Goal: Task Accomplishment & Management: Manage account settings

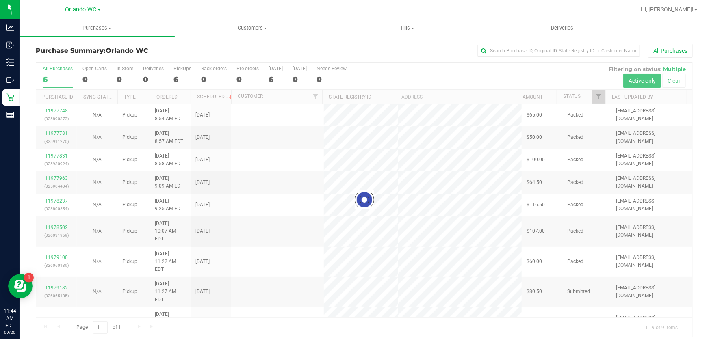
scroll to position [6, 0]
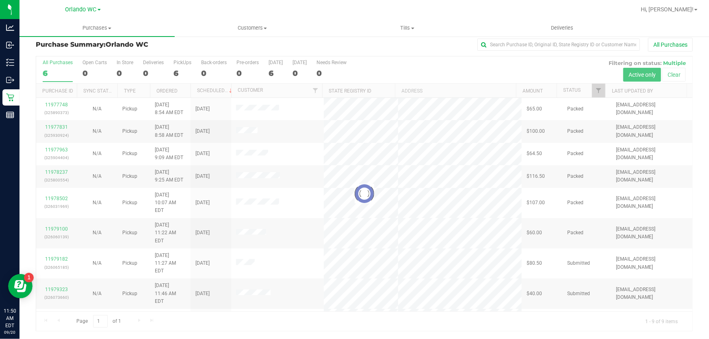
click at [52, 242] on div at bounding box center [364, 193] width 656 height 275
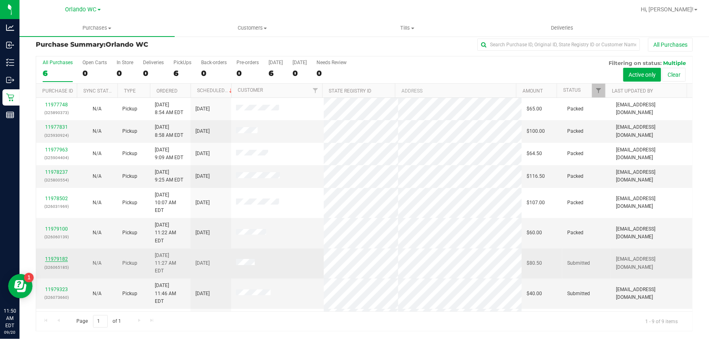
click at [54, 256] on link "11979182" at bounding box center [56, 259] width 23 height 6
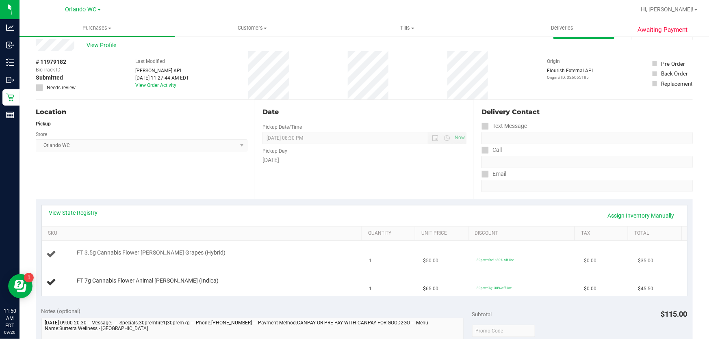
scroll to position [43, 0]
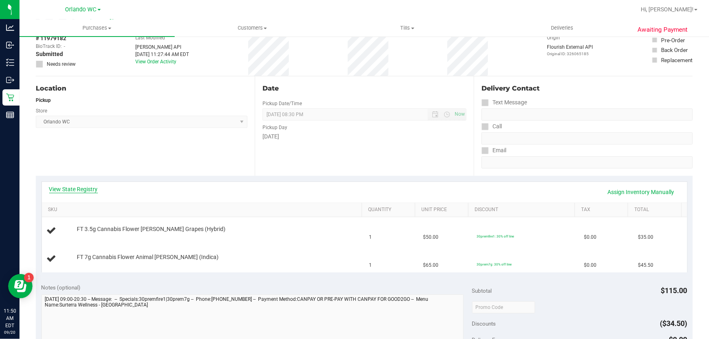
click at [81, 185] on link "View State Registry" at bounding box center [73, 189] width 49 height 8
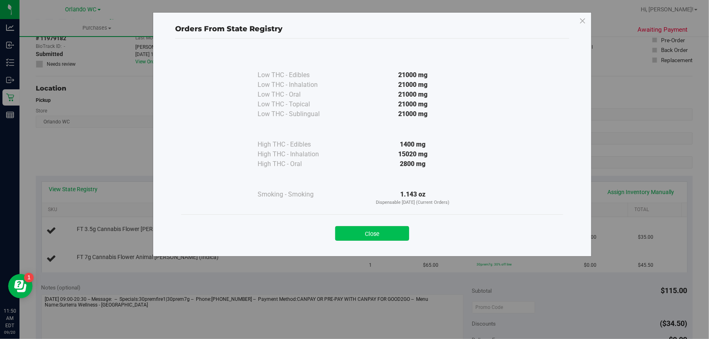
click at [394, 231] on button "Close" at bounding box center [372, 233] width 74 height 15
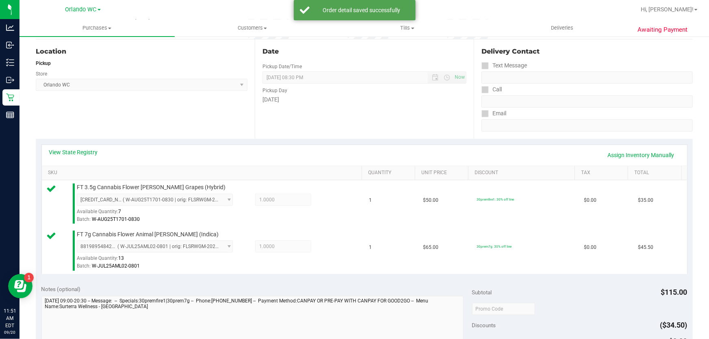
scroll to position [264, 0]
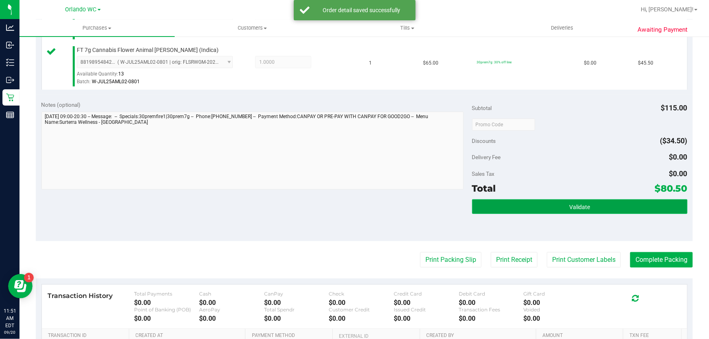
click at [582, 201] on button "Validate" at bounding box center [579, 206] width 215 height 15
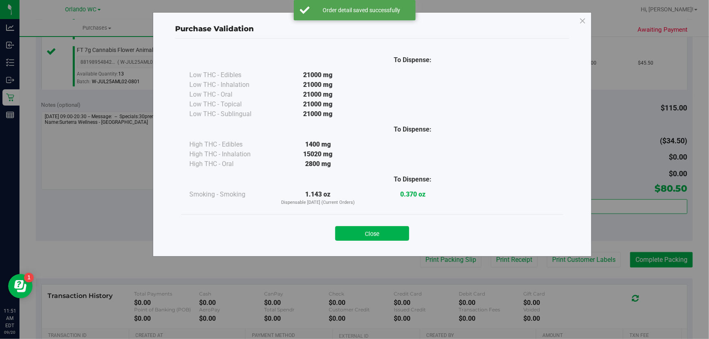
click at [402, 230] on button "Close" at bounding box center [372, 233] width 74 height 15
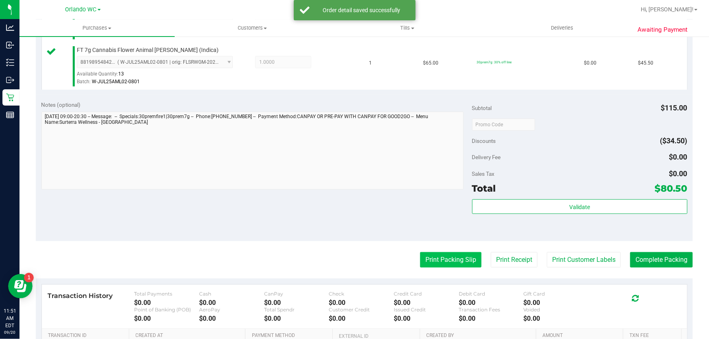
click at [462, 259] on button "Print Packing Slip" at bounding box center [450, 259] width 61 height 15
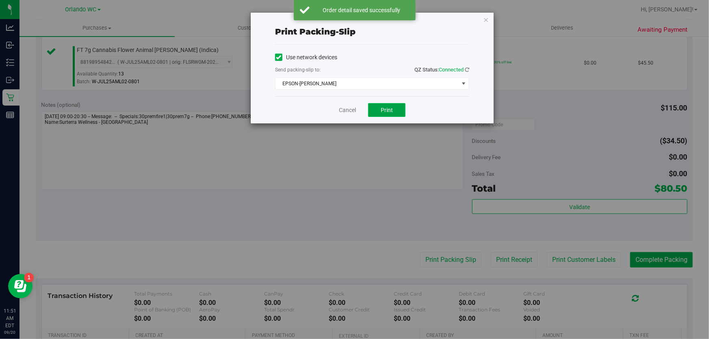
click at [385, 108] on span "Print" at bounding box center [387, 110] width 12 height 6
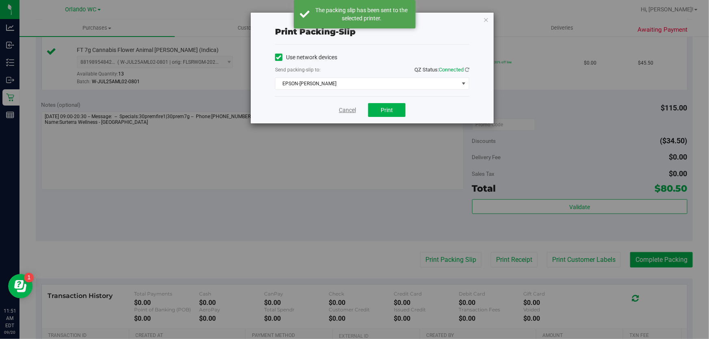
click at [342, 113] on link "Cancel" at bounding box center [347, 110] width 17 height 9
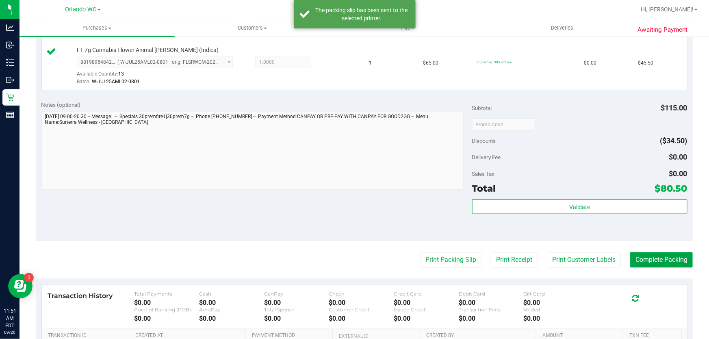
click at [655, 256] on button "Complete Packing" at bounding box center [661, 259] width 63 height 15
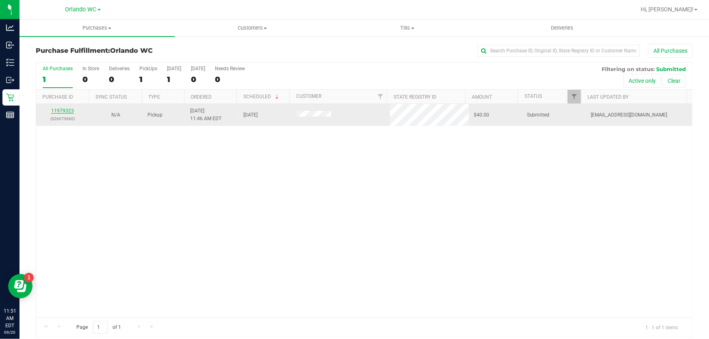
click at [63, 110] on link "11979323" at bounding box center [62, 111] width 23 height 6
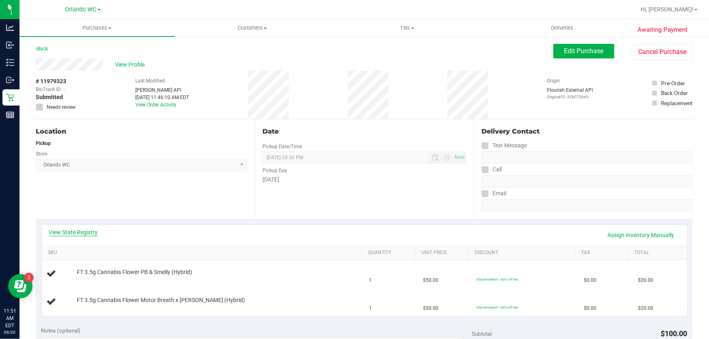
click at [66, 233] on link "View State Registry" at bounding box center [73, 232] width 49 height 8
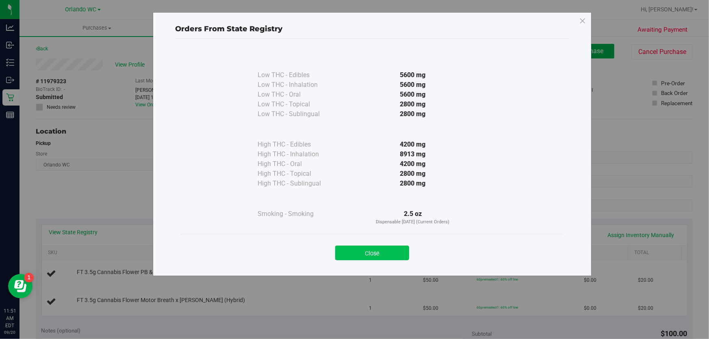
click at [387, 252] on button "Close" at bounding box center [372, 253] width 74 height 15
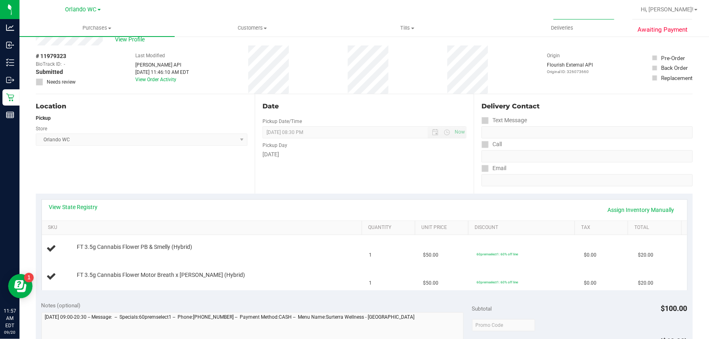
scroll to position [74, 0]
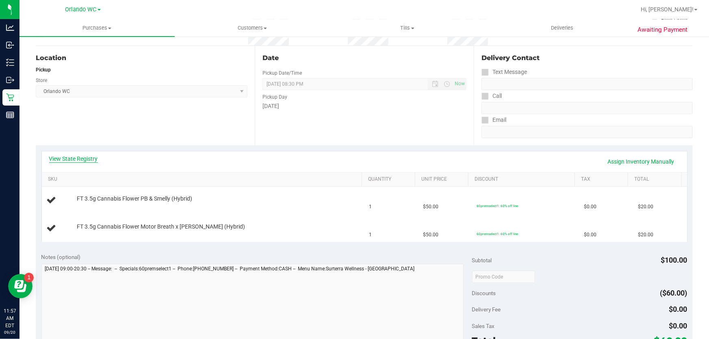
click at [77, 159] on link "View State Registry" at bounding box center [73, 159] width 49 height 8
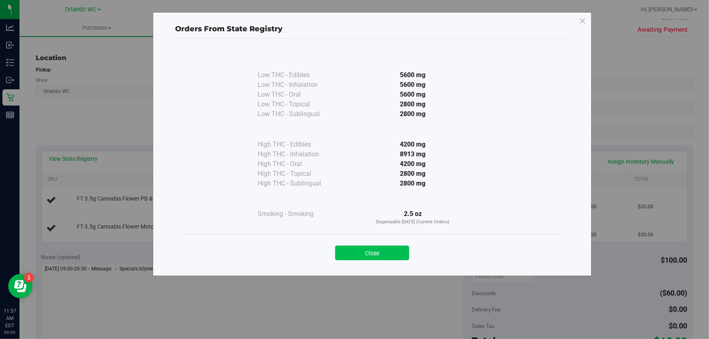
click at [393, 256] on button "Close" at bounding box center [372, 253] width 74 height 15
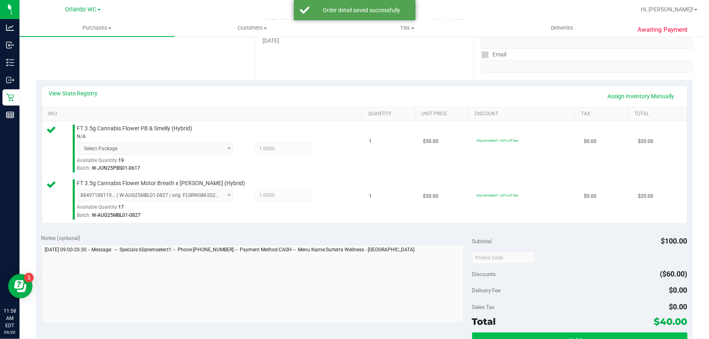
scroll to position [258, 0]
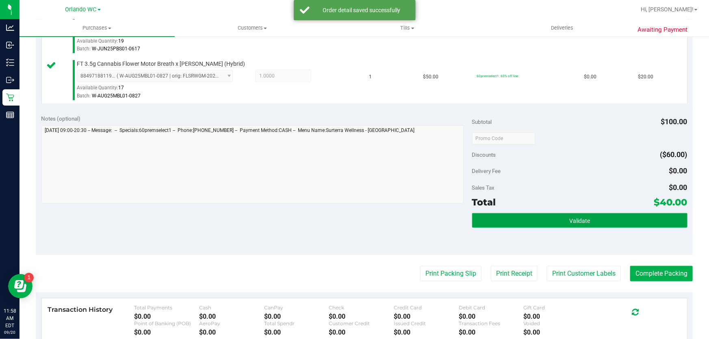
click at [607, 214] on button "Validate" at bounding box center [579, 220] width 215 height 15
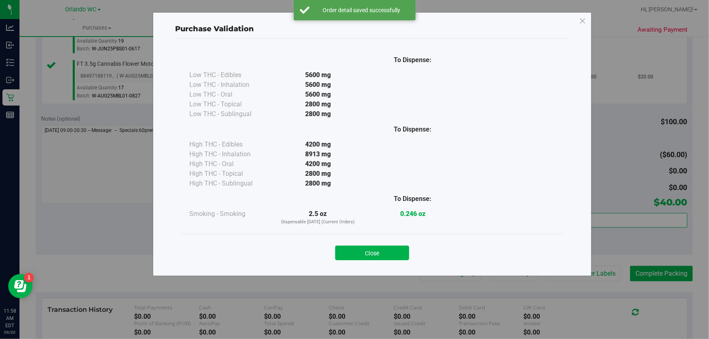
click at [380, 247] on button "Close" at bounding box center [372, 253] width 74 height 15
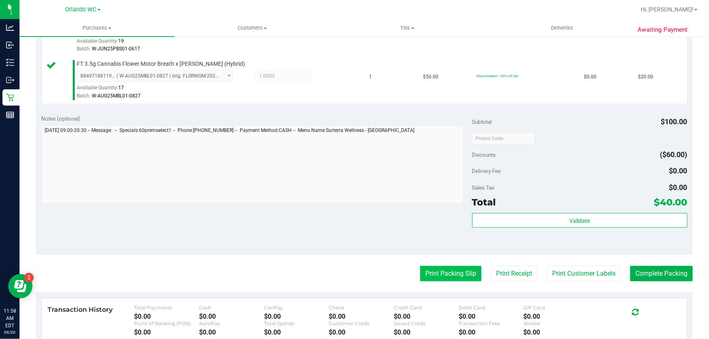
click at [466, 273] on button "Print Packing Slip" at bounding box center [450, 273] width 61 height 15
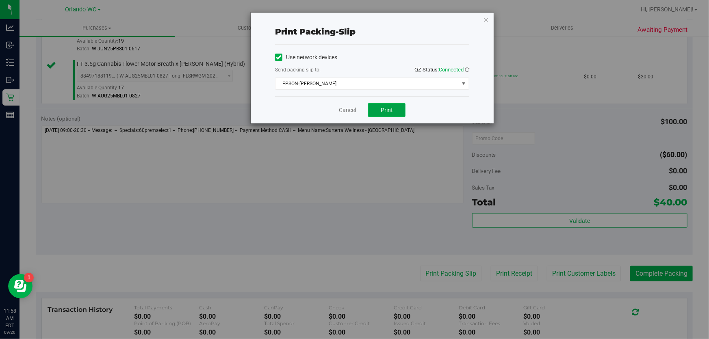
click at [388, 107] on span "Print" at bounding box center [387, 110] width 12 height 6
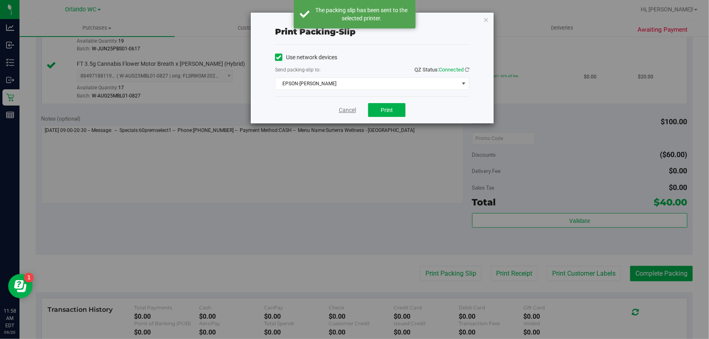
click at [352, 110] on link "Cancel" at bounding box center [347, 110] width 17 height 9
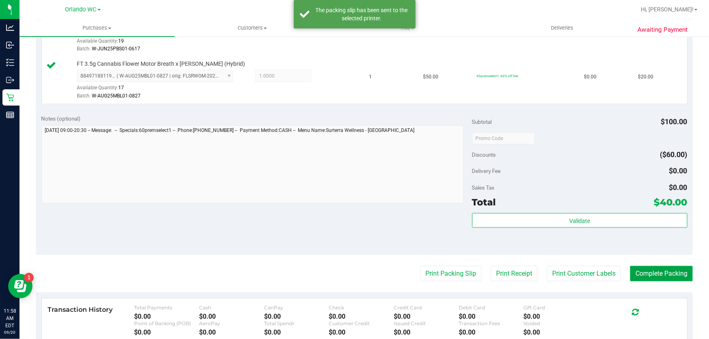
click at [641, 272] on button "Complete Packing" at bounding box center [661, 273] width 63 height 15
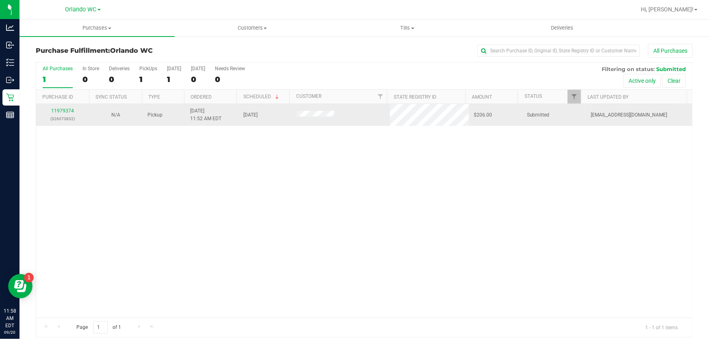
click at [64, 114] on div "11979374 (326073832)" at bounding box center [62, 114] width 43 height 15
click at [63, 110] on link "11979374" at bounding box center [62, 111] width 23 height 6
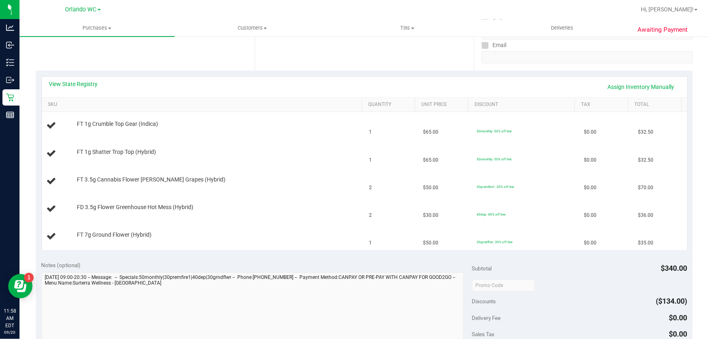
scroll to position [147, 0]
click at [89, 84] on link "View State Registry" at bounding box center [73, 85] width 49 height 8
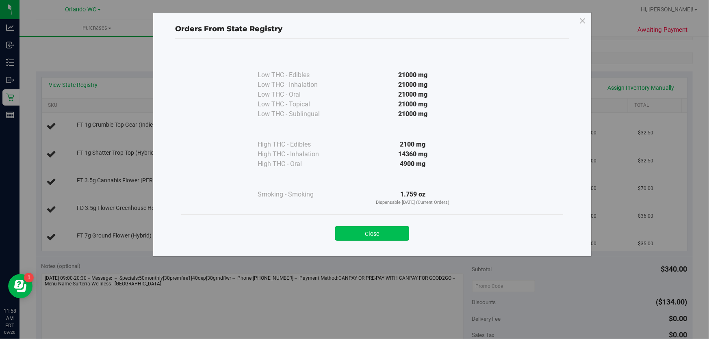
click at [388, 235] on button "Close" at bounding box center [372, 233] width 74 height 15
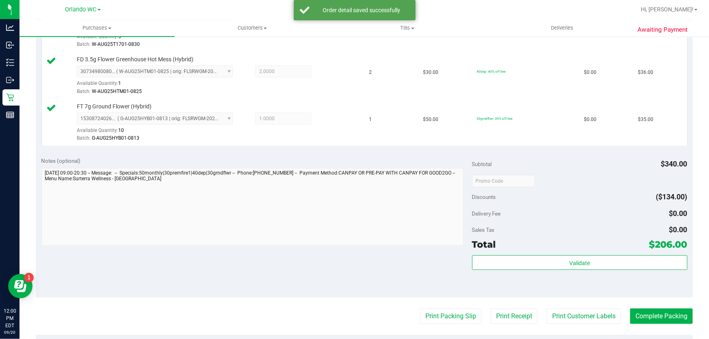
scroll to position [369, 0]
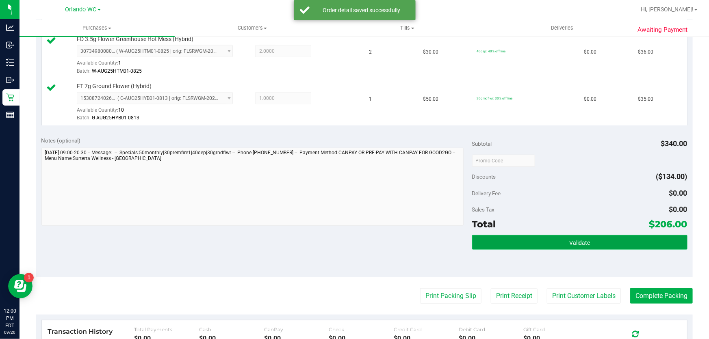
click at [581, 242] on span "Validate" at bounding box center [579, 243] width 21 height 6
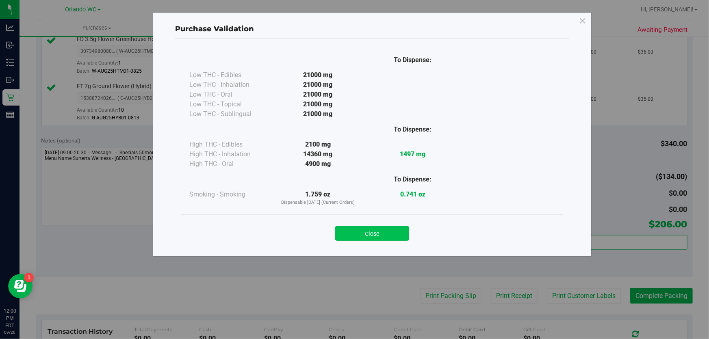
click at [399, 240] on button "Close" at bounding box center [372, 233] width 74 height 15
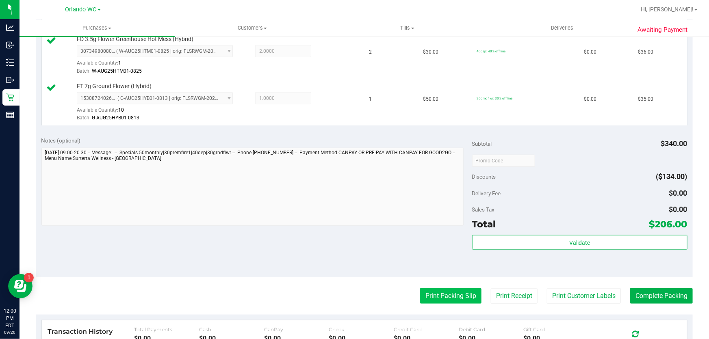
click at [430, 295] on button "Print Packing Slip" at bounding box center [450, 295] width 61 height 15
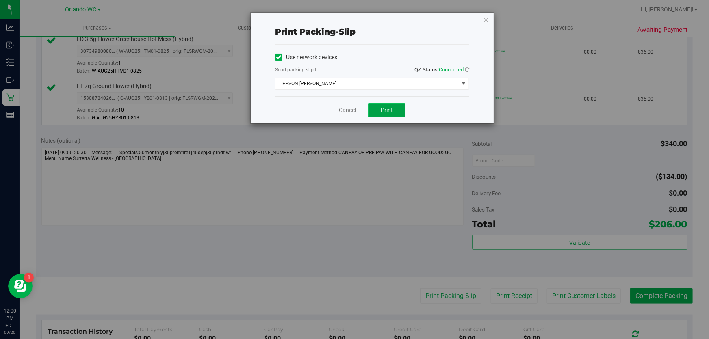
click at [397, 117] on button "Print" at bounding box center [386, 110] width 37 height 14
click at [346, 113] on link "Cancel" at bounding box center [347, 110] width 17 height 9
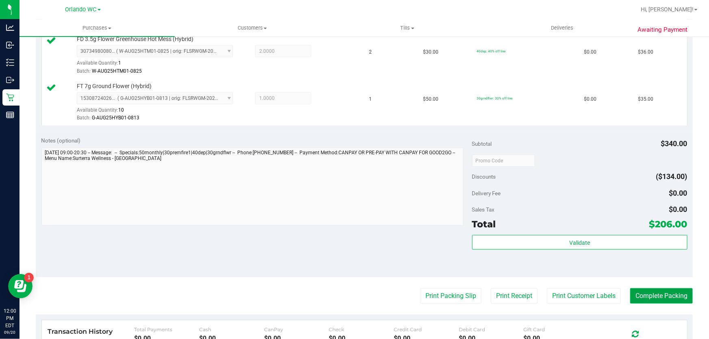
click at [665, 288] on button "Complete Packing" at bounding box center [661, 295] width 63 height 15
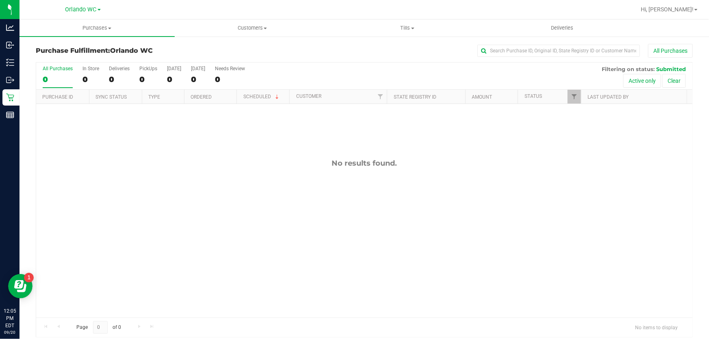
click at [53, 74] on label "All Purchases 0" at bounding box center [58, 77] width 30 height 22
click at [0, 0] on input "All Purchases 0" at bounding box center [0, 0] width 0 height 0
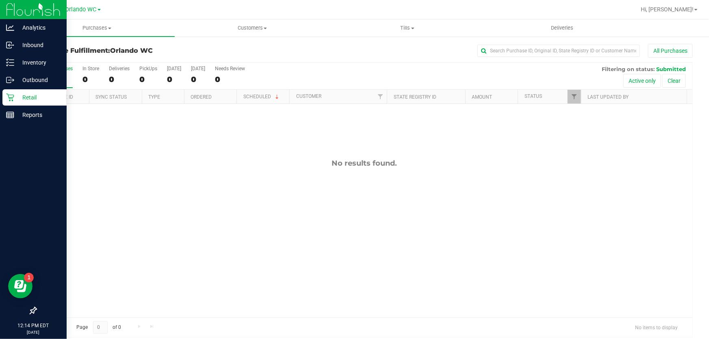
click at [15, 94] on p "Retail" at bounding box center [38, 98] width 49 height 10
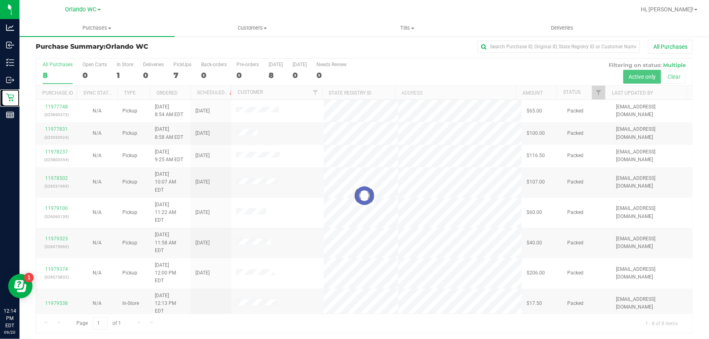
scroll to position [6, 0]
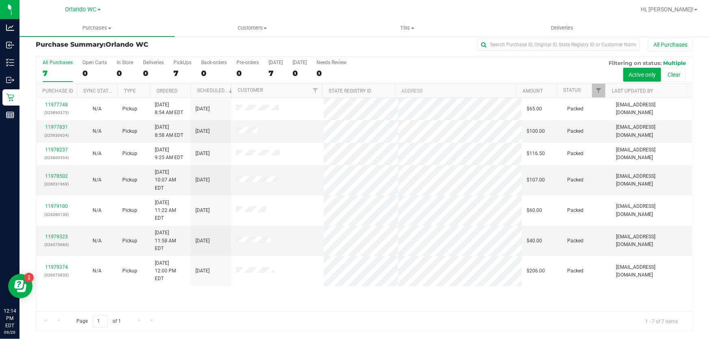
click at [65, 69] on div "7" at bounding box center [58, 73] width 30 height 9
click at [0, 0] on input "All Purchases 7" at bounding box center [0, 0] width 0 height 0
click at [65, 70] on div "7" at bounding box center [58, 73] width 30 height 9
click at [0, 0] on input "All Purchases 7" at bounding box center [0, 0] width 0 height 0
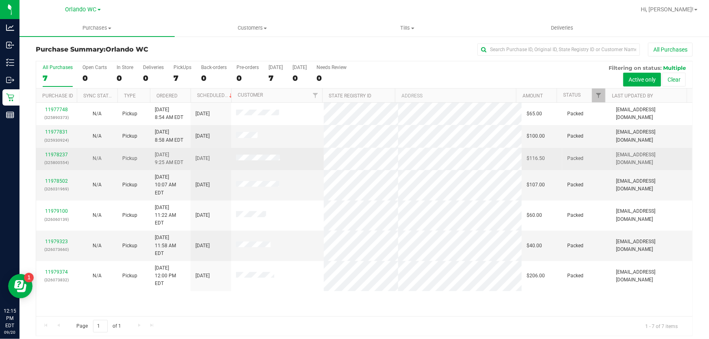
scroll to position [0, 0]
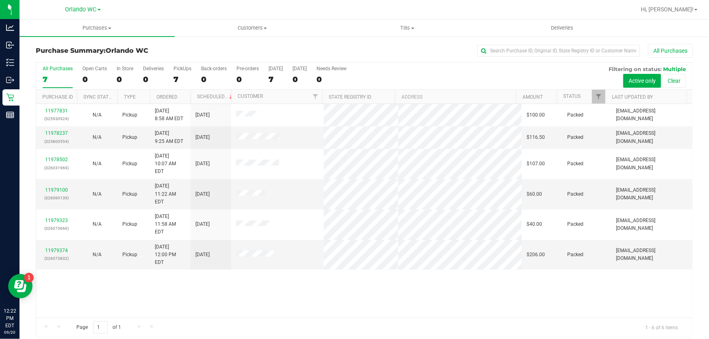
click at [47, 78] on div "7" at bounding box center [58, 79] width 30 height 9
click at [0, 0] on input "All Purchases 7" at bounding box center [0, 0] width 0 height 0
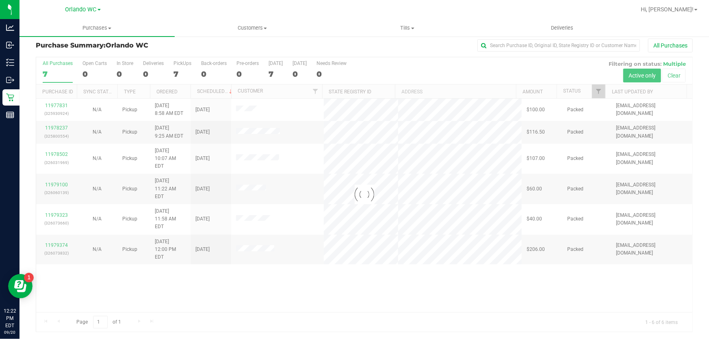
scroll to position [6, 0]
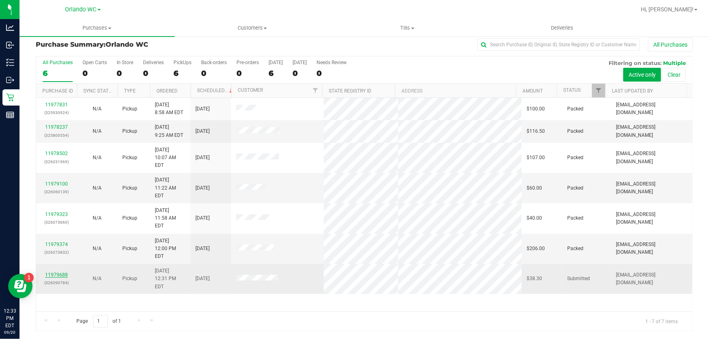
click at [55, 272] on link "11979688" at bounding box center [56, 275] width 23 height 6
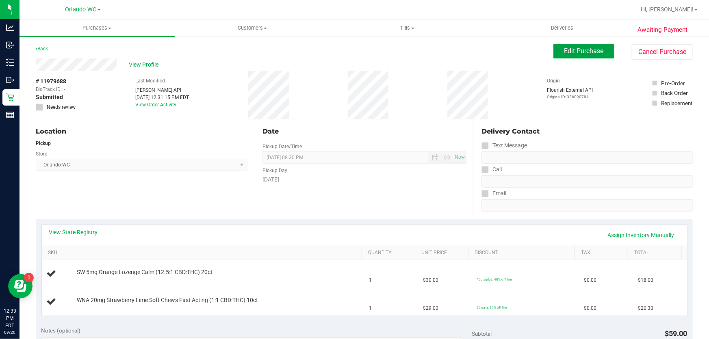
click at [591, 52] on span "Edit Purchase" at bounding box center [583, 51] width 39 height 8
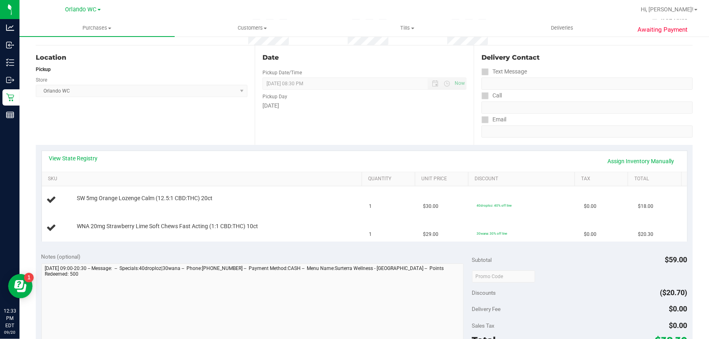
scroll to position [147, 0]
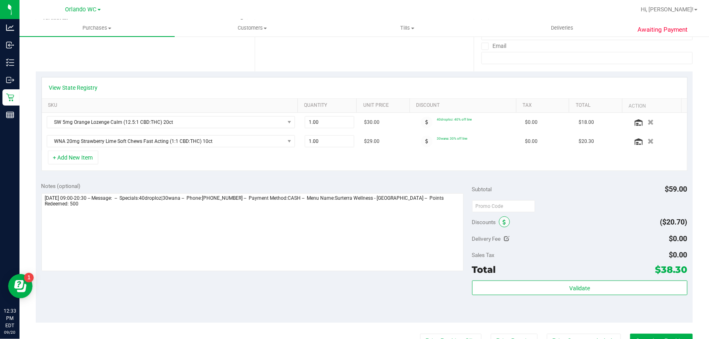
click at [503, 220] on icon at bounding box center [504, 223] width 3 height 6
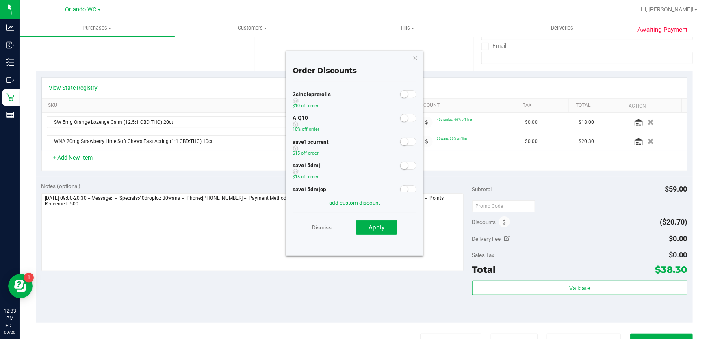
click at [400, 120] on small at bounding box center [403, 118] width 7 height 7
click at [366, 227] on button "Apply" at bounding box center [376, 228] width 41 height 15
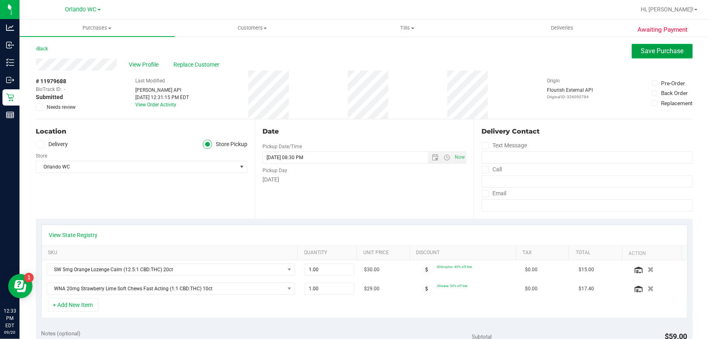
click at [652, 46] on button "Save Purchase" at bounding box center [662, 51] width 61 height 15
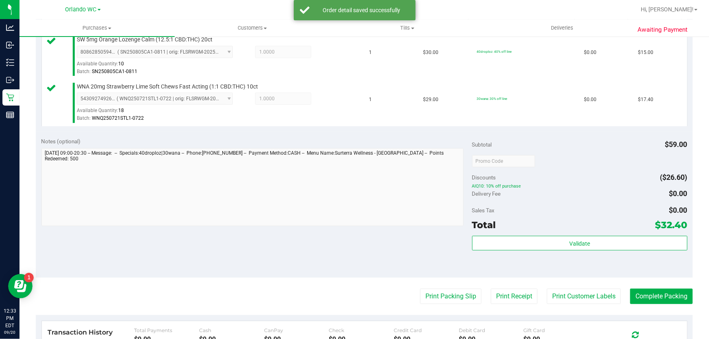
scroll to position [258, 0]
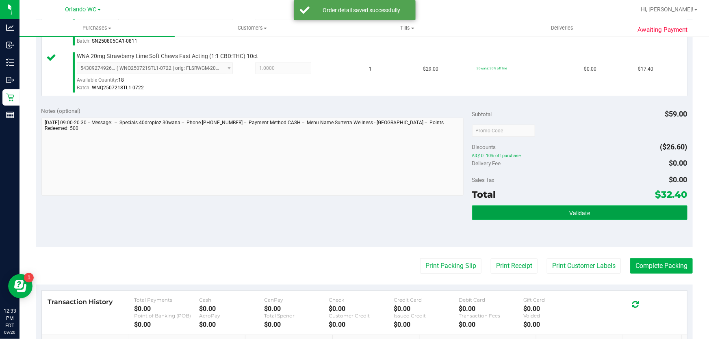
click at [606, 214] on button "Validate" at bounding box center [579, 212] width 215 height 15
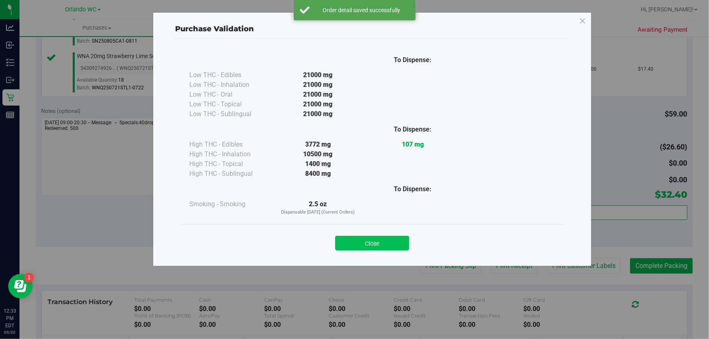
click at [397, 238] on button "Close" at bounding box center [372, 243] width 74 height 15
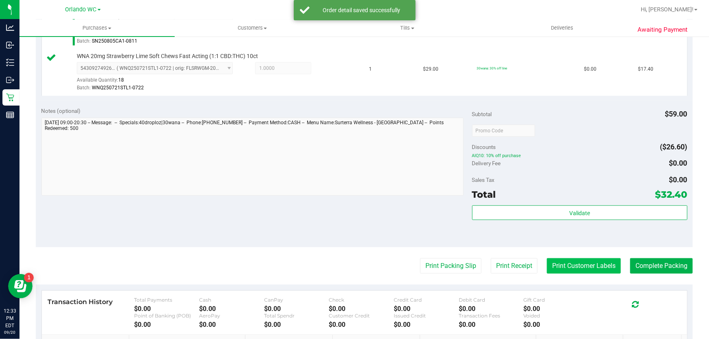
click at [595, 270] on button "Print Customer Labels" at bounding box center [584, 265] width 74 height 15
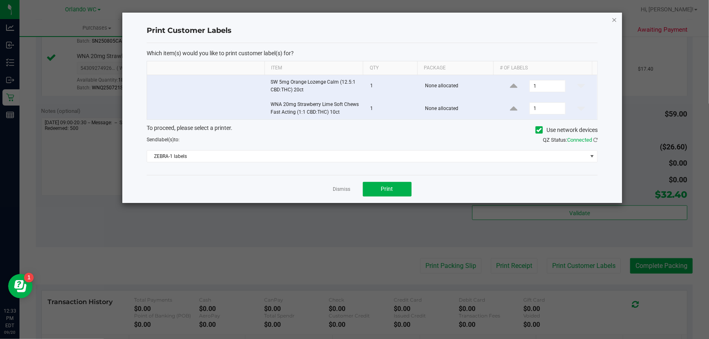
click at [612, 17] on icon "button" at bounding box center [614, 20] width 6 height 10
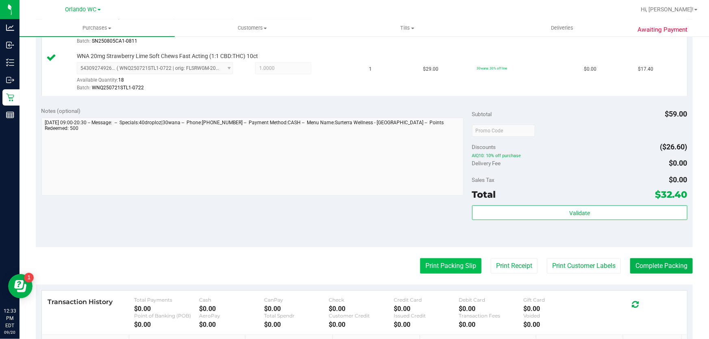
click at [426, 262] on button "Print Packing Slip" at bounding box center [450, 265] width 61 height 15
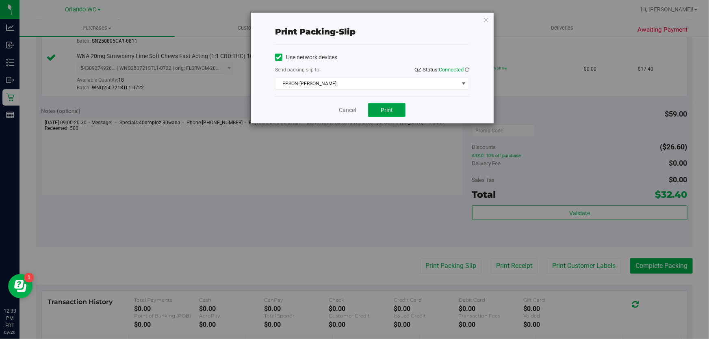
click at [395, 108] on button "Print" at bounding box center [386, 110] width 37 height 14
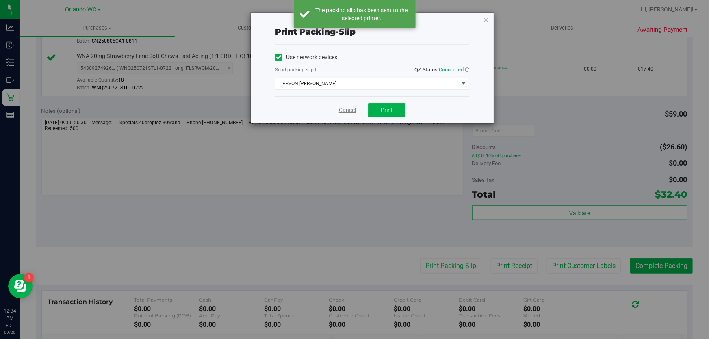
click at [342, 112] on link "Cancel" at bounding box center [347, 110] width 17 height 9
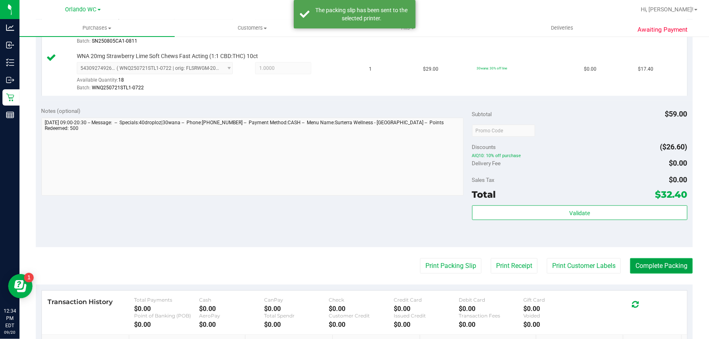
click at [665, 270] on button "Complete Packing" at bounding box center [661, 265] width 63 height 15
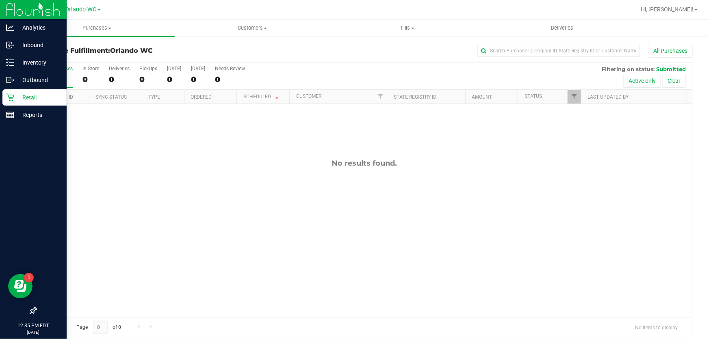
click at [4, 99] on div "Retail" at bounding box center [34, 97] width 64 height 16
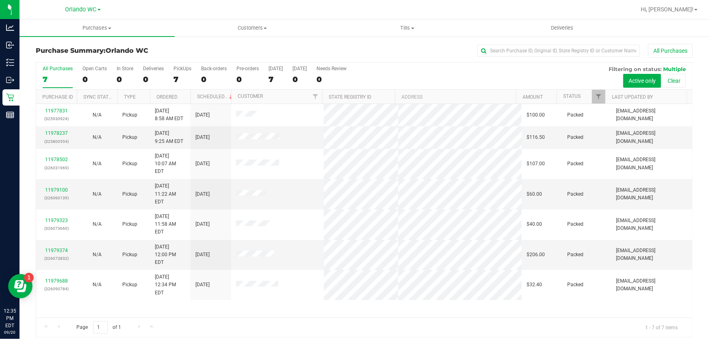
click at [58, 70] on div "All Purchases" at bounding box center [58, 69] width 30 height 6
click at [0, 0] on input "All Purchases 7" at bounding box center [0, 0] width 0 height 0
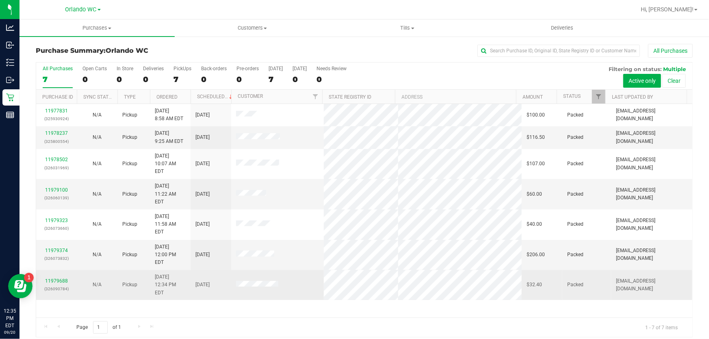
scroll to position [6, 0]
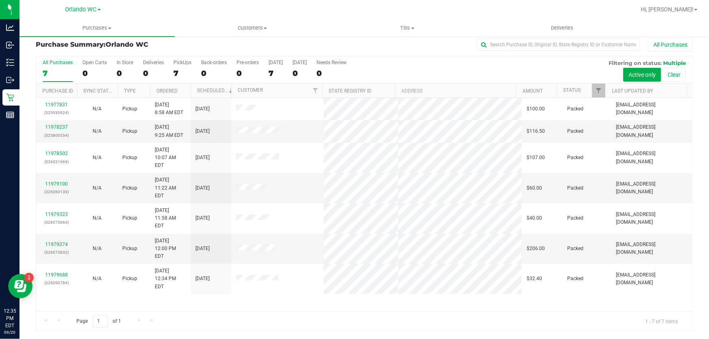
click at [419, 286] on div "11977831 (325930924) N/A Pickup [DATE] 8:58 AM EDT 9/20/2025 $100.00 Packed [EM…" at bounding box center [364, 205] width 656 height 214
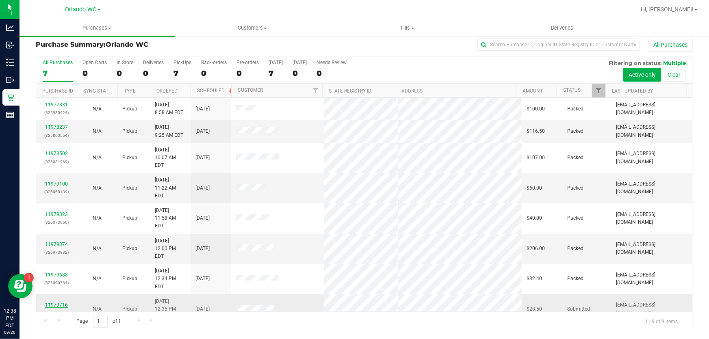
click at [60, 302] on link "11979716" at bounding box center [56, 305] width 23 height 6
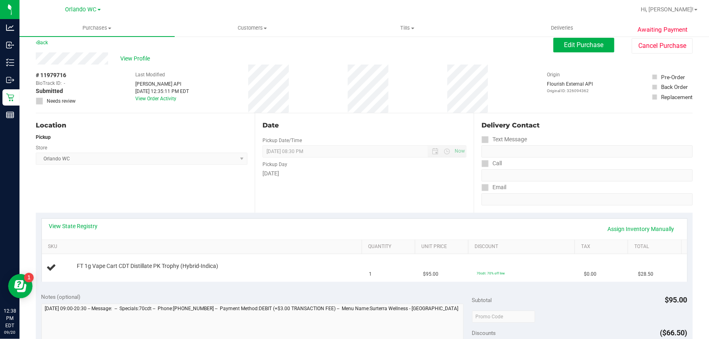
click at [66, 230] on div "View State Registry Assign Inventory Manually" at bounding box center [364, 229] width 630 height 14
click at [66, 225] on link "View State Registry" at bounding box center [73, 226] width 49 height 8
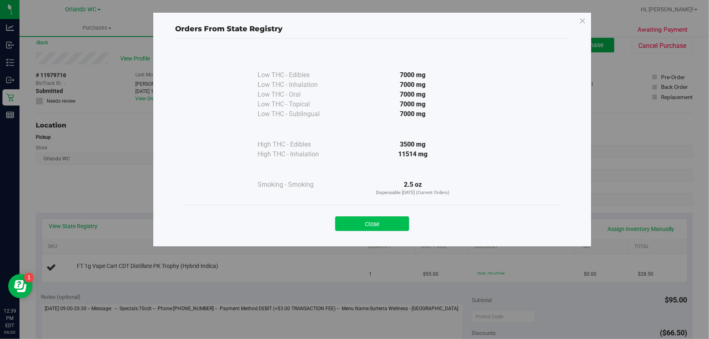
click at [374, 217] on button "Close" at bounding box center [372, 223] width 74 height 15
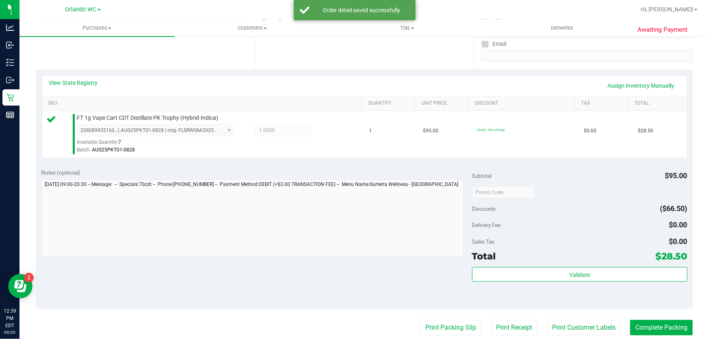
scroll to position [264, 0]
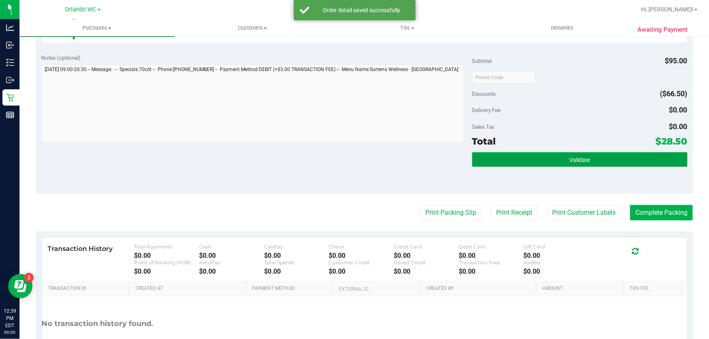
click at [605, 164] on button "Validate" at bounding box center [579, 159] width 215 height 15
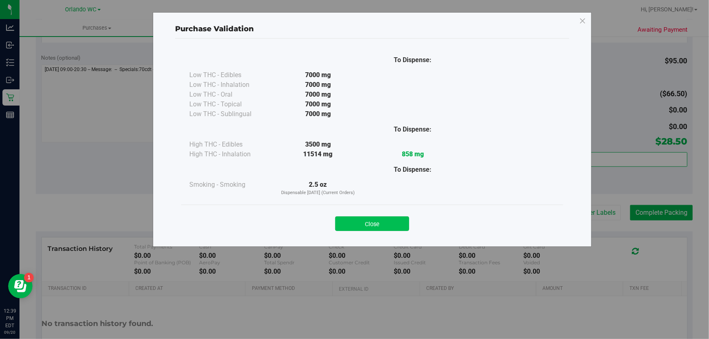
click at [375, 223] on button "Close" at bounding box center [372, 223] width 74 height 15
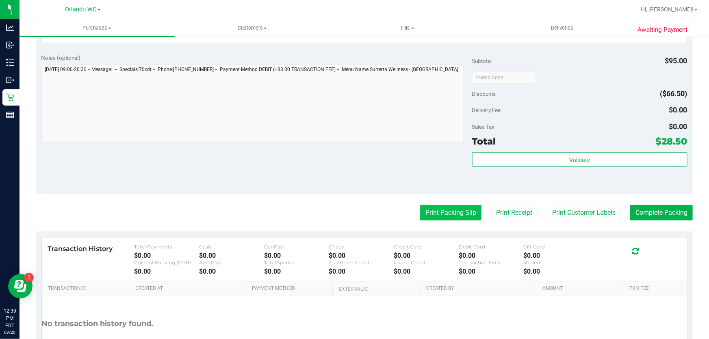
click at [437, 218] on button "Print Packing Slip" at bounding box center [450, 212] width 61 height 15
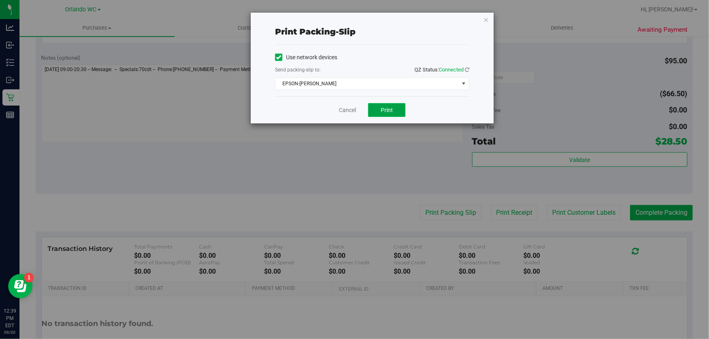
click at [402, 114] on button "Print" at bounding box center [386, 110] width 37 height 14
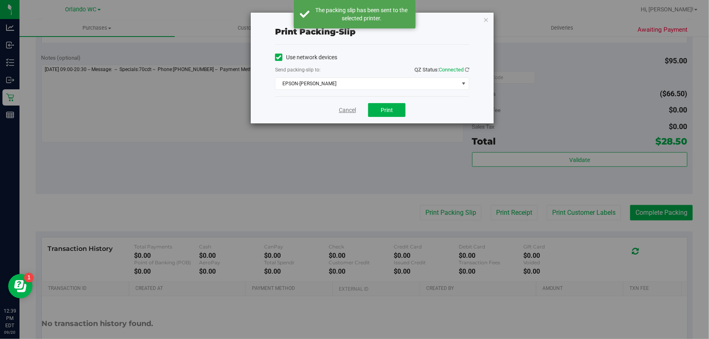
click at [341, 110] on link "Cancel" at bounding box center [347, 110] width 17 height 9
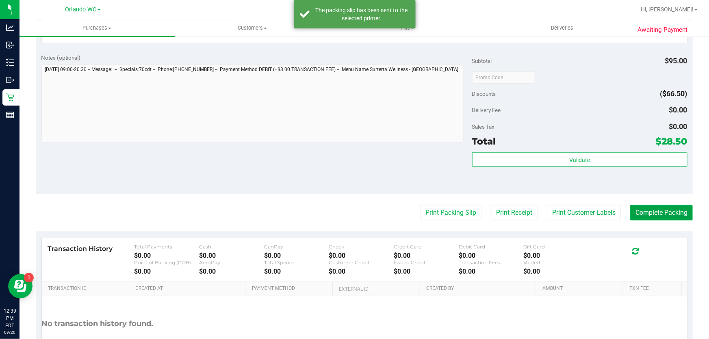
click at [653, 212] on button "Complete Packing" at bounding box center [661, 212] width 63 height 15
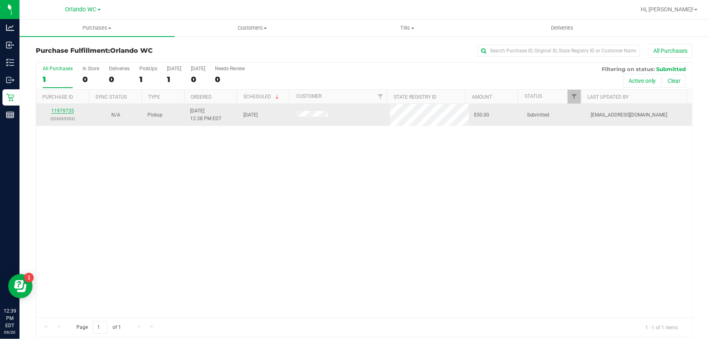
click at [56, 110] on link "11979735" at bounding box center [62, 111] width 23 height 6
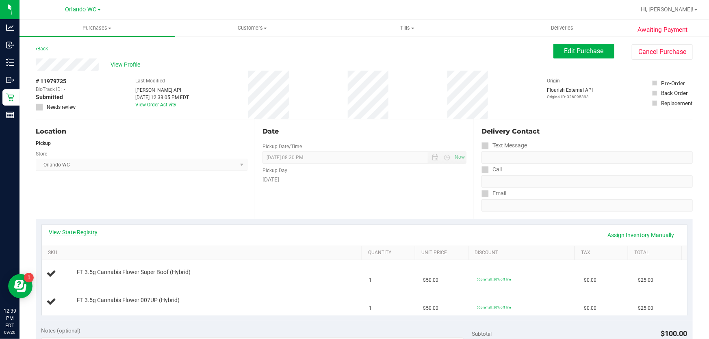
click at [74, 232] on link "View State Registry" at bounding box center [73, 232] width 49 height 8
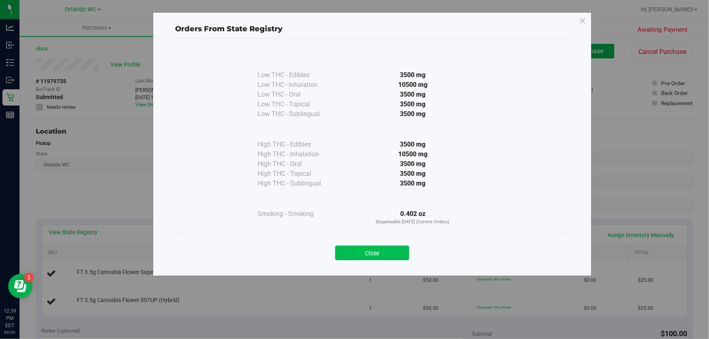
click at [385, 250] on button "Close" at bounding box center [372, 253] width 74 height 15
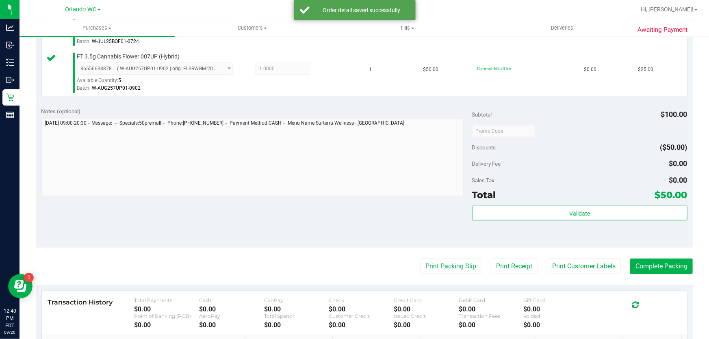
scroll to position [258, 0]
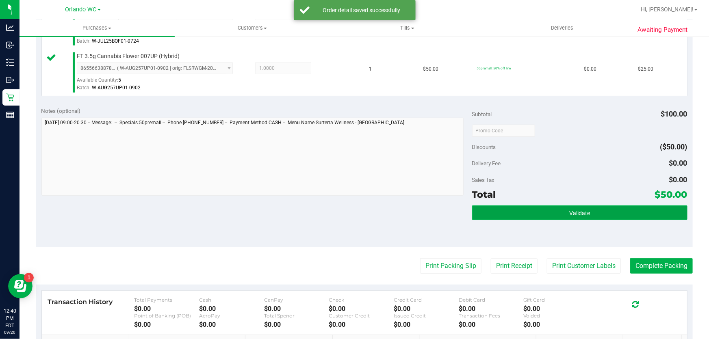
click at [579, 218] on button "Validate" at bounding box center [579, 212] width 215 height 15
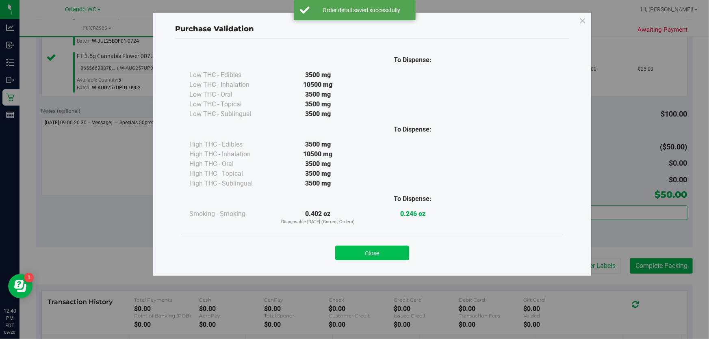
click at [394, 249] on button "Close" at bounding box center [372, 253] width 74 height 15
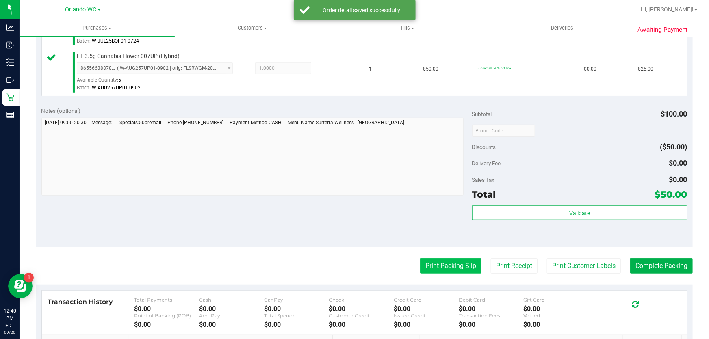
click at [451, 260] on button "Print Packing Slip" at bounding box center [450, 265] width 61 height 15
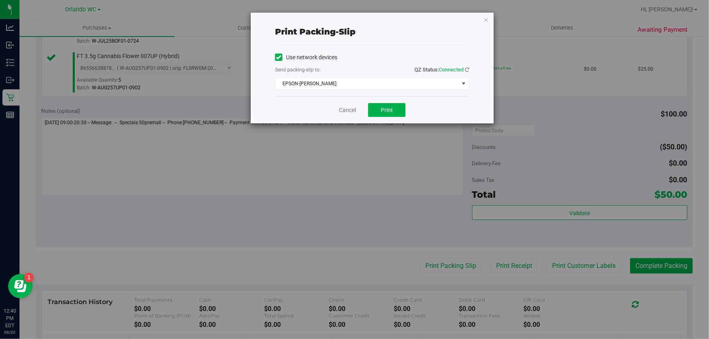
click at [409, 109] on div "Cancel Print" at bounding box center [372, 109] width 194 height 27
click at [383, 110] on span "Print" at bounding box center [387, 110] width 12 height 6
click at [344, 109] on link "Cancel" at bounding box center [347, 110] width 17 height 9
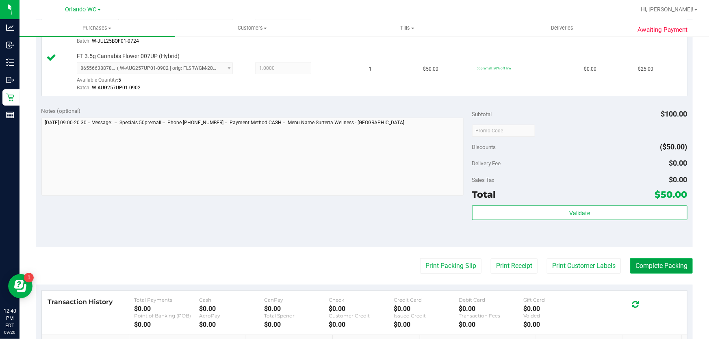
click at [670, 262] on button "Complete Packing" at bounding box center [661, 265] width 63 height 15
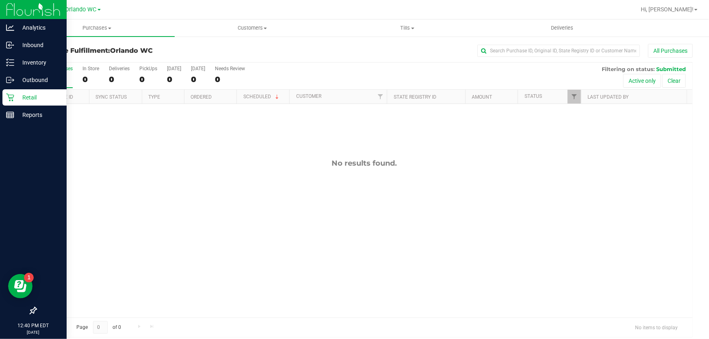
click at [6, 91] on div "Retail" at bounding box center [34, 97] width 64 height 16
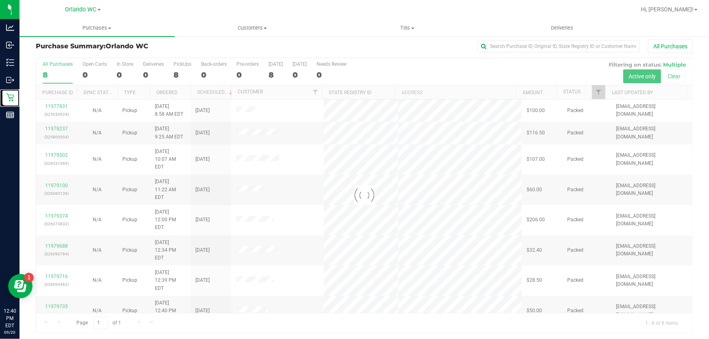
scroll to position [6, 0]
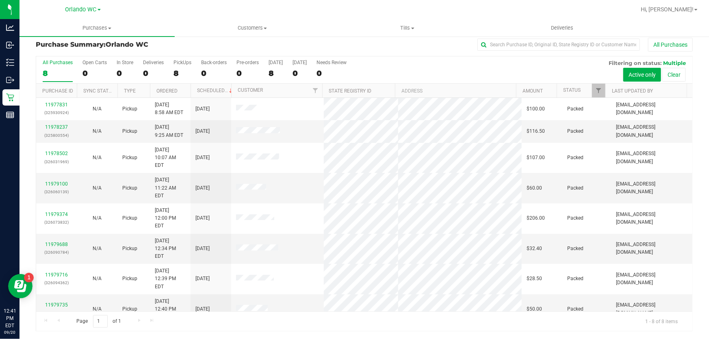
click at [276, 44] on div "All Purchases" at bounding box center [474, 45] width 438 height 14
click at [62, 337] on link "11979791" at bounding box center [56, 340] width 23 height 6
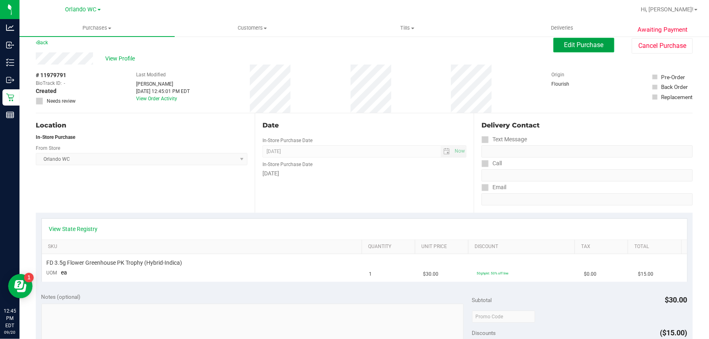
click at [606, 46] on button "Edit Purchase" at bounding box center [583, 45] width 61 height 15
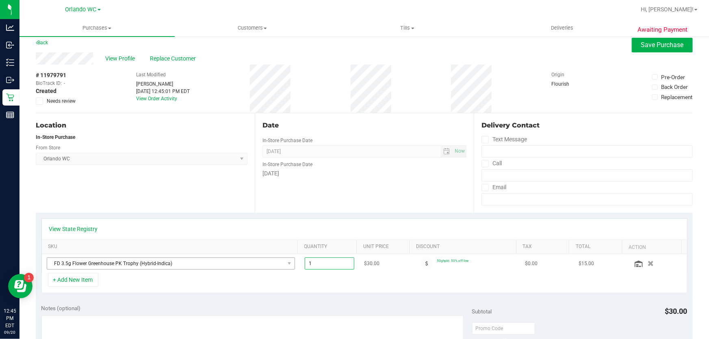
drag, startPoint x: 337, startPoint y: 266, endPoint x: 277, endPoint y: 257, distance: 60.7
click at [293, 260] on tr "FD 3.5g Flower Greenhouse PK Trophy (Hybrid-Indica) 1.00 1 $30.00 50ghpkt: 50% …" at bounding box center [364, 263] width 645 height 19
type input "5"
type input "5.00"
click at [329, 199] on div "Date In-Store Purchase Date [DATE] Now In-Store Purchase Date [DATE]" at bounding box center [364, 162] width 219 height 99
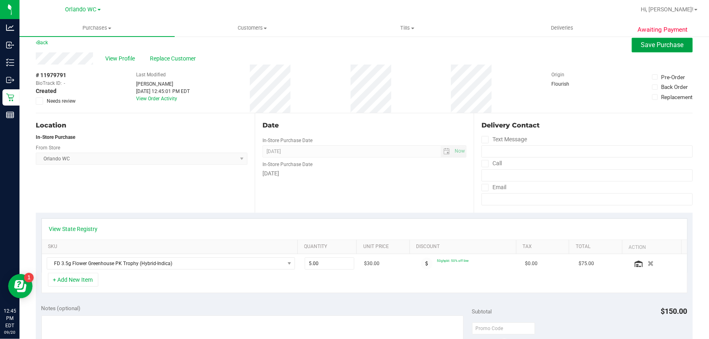
click at [657, 46] on span "Save Purchase" at bounding box center [662, 45] width 43 height 8
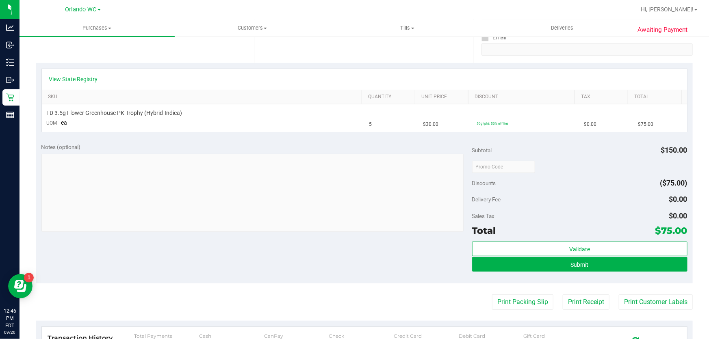
scroll to position [191, 0]
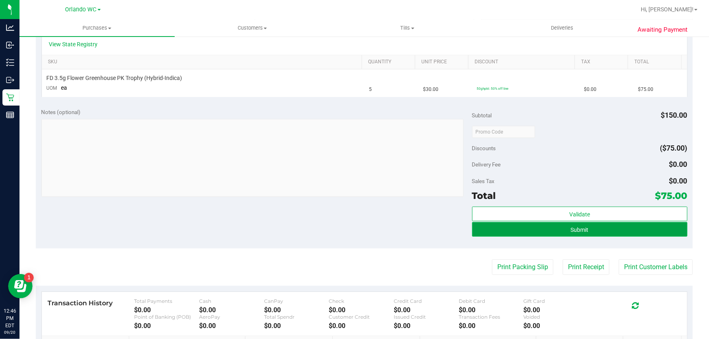
click at [626, 232] on button "Submit" at bounding box center [579, 229] width 215 height 15
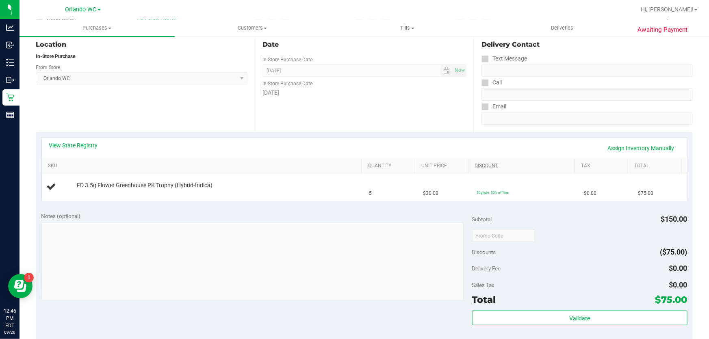
scroll to position [0, 0]
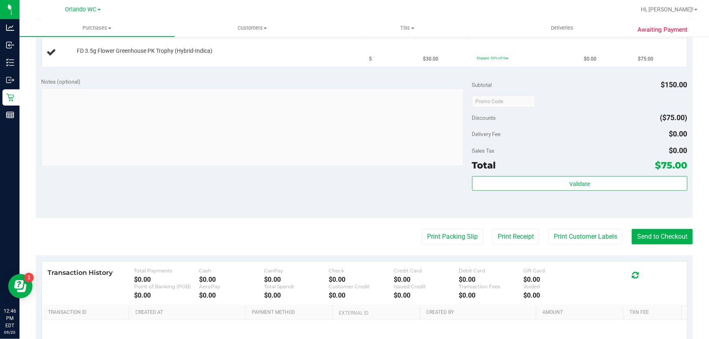
click at [397, 172] on div "Notes (optional) Subtotal $150.00 Discounts ($75.00) Delivery Fee $0.00 Sales T…" at bounding box center [364, 145] width 657 height 146
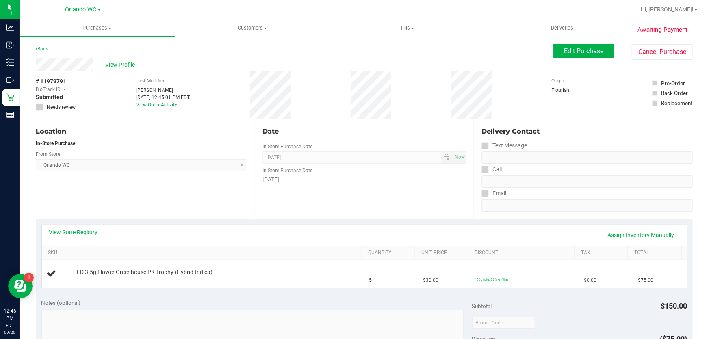
click at [318, 183] on div "[DATE]" at bounding box center [364, 179] width 204 height 9
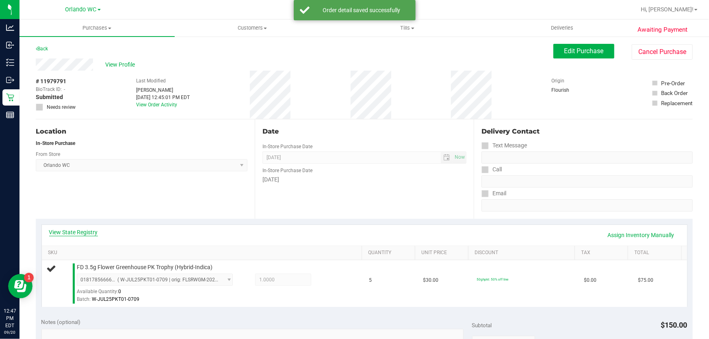
click at [94, 231] on link "View State Registry" at bounding box center [73, 232] width 49 height 8
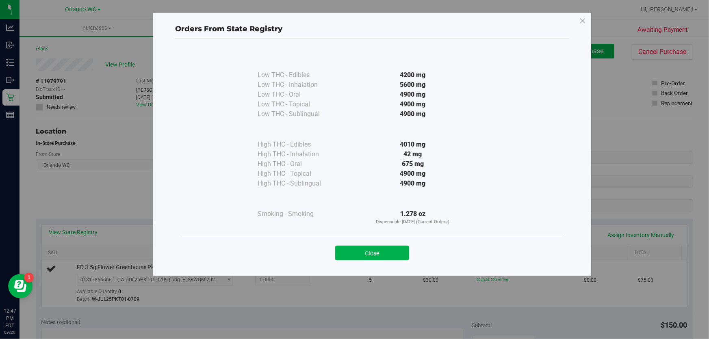
click at [356, 239] on div "Close" at bounding box center [372, 250] width 382 height 33
click at [360, 260] on button "Close" at bounding box center [372, 253] width 74 height 15
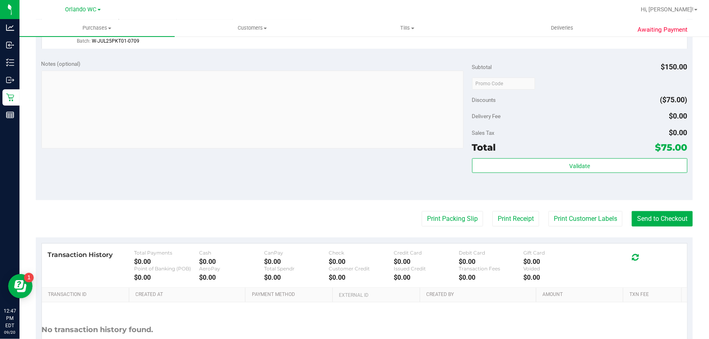
click at [403, 151] on div at bounding box center [252, 111] width 422 height 80
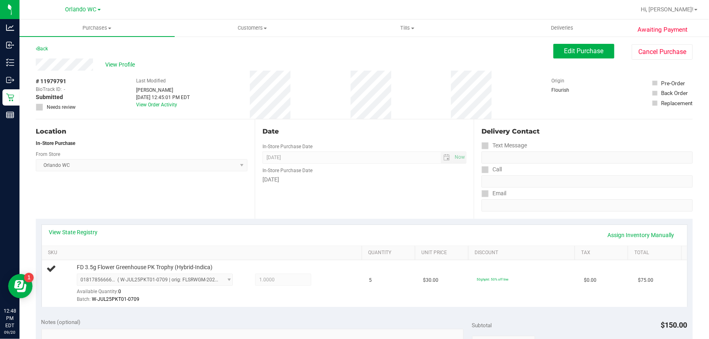
click at [164, 196] on div "Location In-Store Purchase From Store [GEOGRAPHIC_DATA] WC Select Store [PERSON…" at bounding box center [145, 168] width 219 height 99
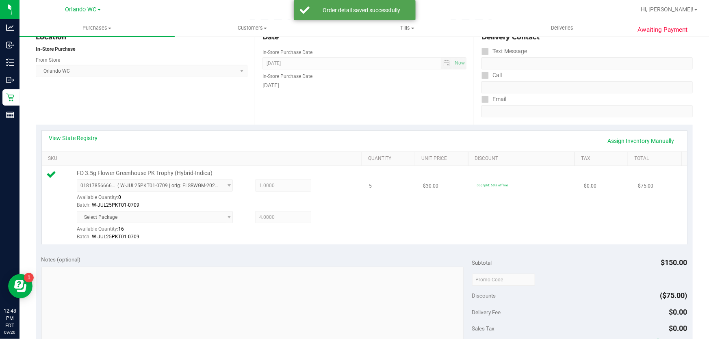
scroll to position [184, 0]
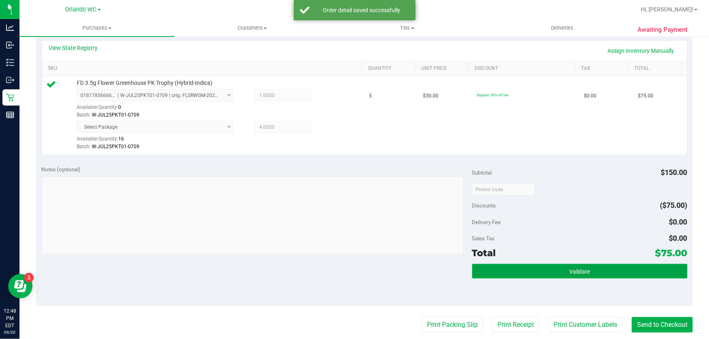
click at [622, 269] on button "Validate" at bounding box center [579, 271] width 215 height 15
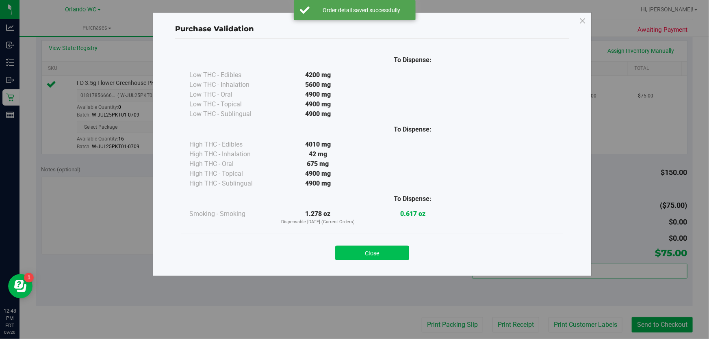
click at [401, 251] on button "Close" at bounding box center [372, 253] width 74 height 15
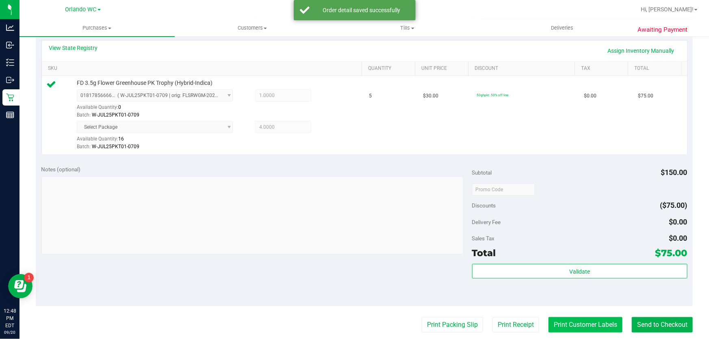
click at [587, 329] on button "Print Customer Labels" at bounding box center [585, 324] width 74 height 15
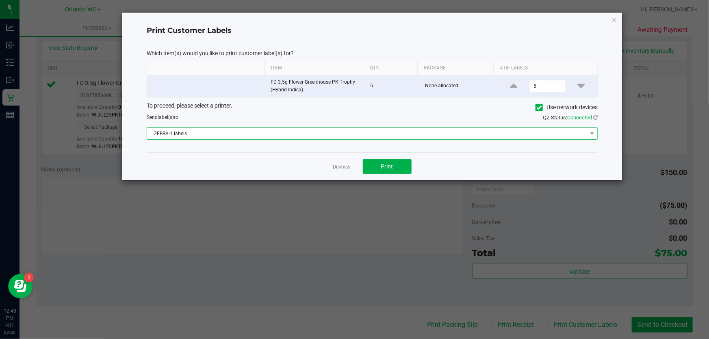
click at [337, 131] on span "ZEBRA-1 labels" at bounding box center [367, 133] width 440 height 11
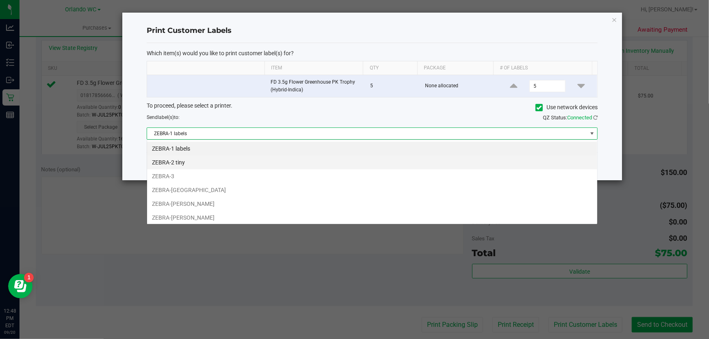
scroll to position [12, 451]
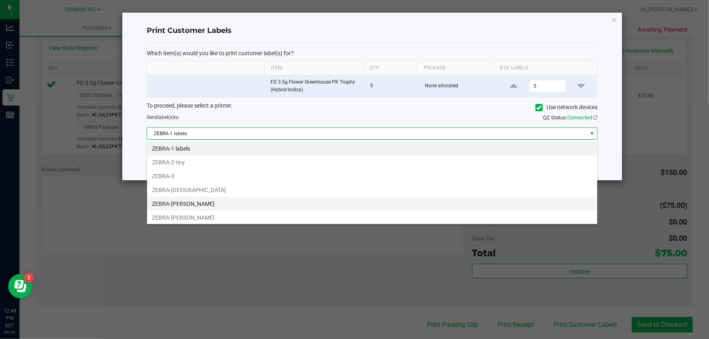
click at [246, 202] on li "ZEBRA-[PERSON_NAME]" at bounding box center [372, 204] width 450 height 14
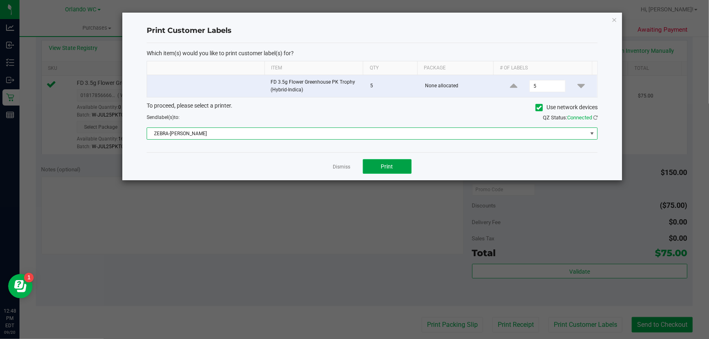
click at [397, 173] on button "Print" at bounding box center [387, 166] width 49 height 15
click at [346, 171] on div "Dismiss Print" at bounding box center [372, 166] width 451 height 28
click at [340, 169] on link "Dismiss" at bounding box center [341, 167] width 17 height 7
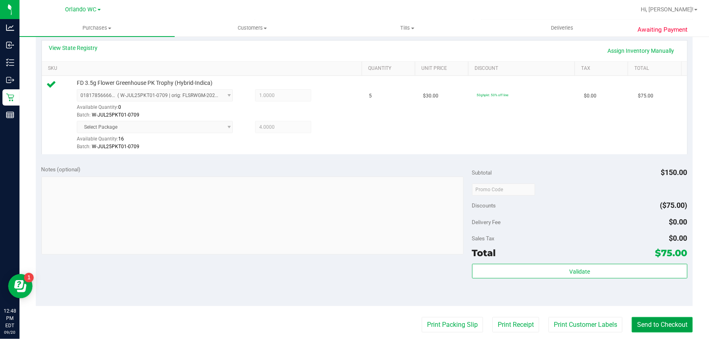
click at [679, 321] on button "Send to Checkout" at bounding box center [662, 324] width 61 height 15
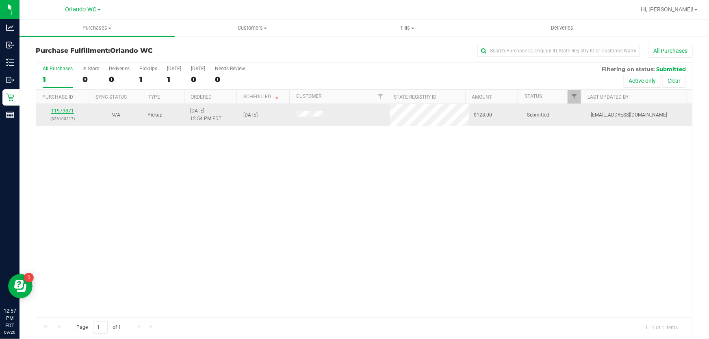
click at [61, 110] on link "11979871" at bounding box center [62, 111] width 23 height 6
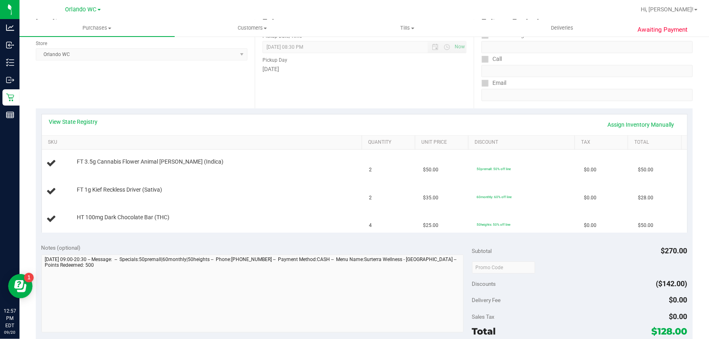
scroll to position [37, 0]
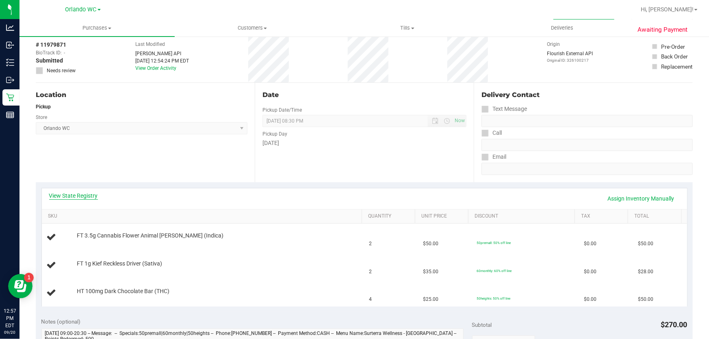
click at [74, 195] on link "View State Registry" at bounding box center [73, 196] width 49 height 8
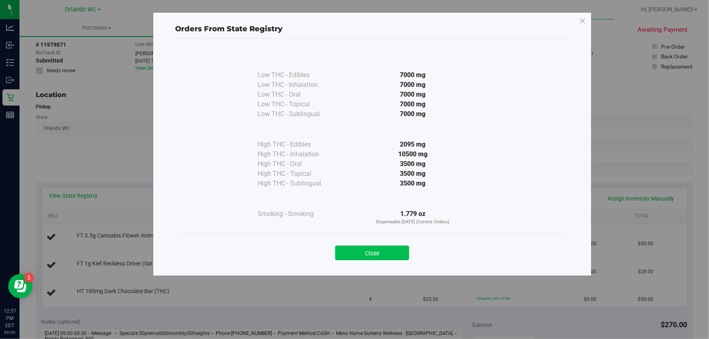
click at [399, 255] on button "Close" at bounding box center [372, 253] width 74 height 15
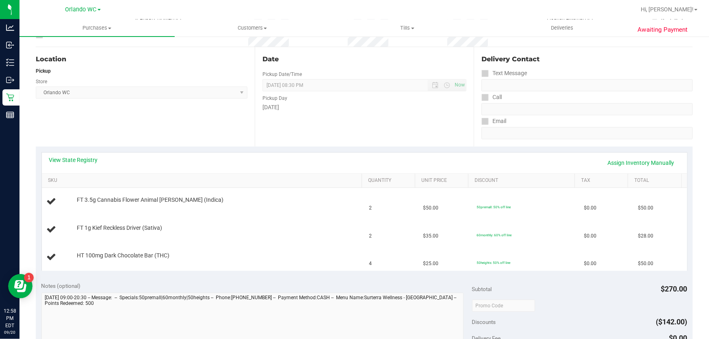
scroll to position [74, 0]
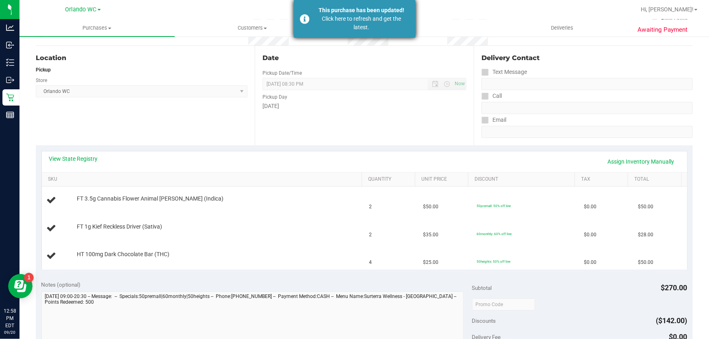
click at [337, 5] on div "This purchase has been updated! Click here to refresh and get the latest." at bounding box center [355, 19] width 122 height 38
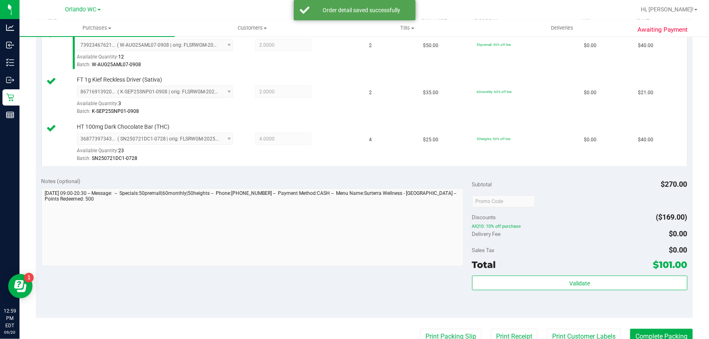
scroll to position [242, 0]
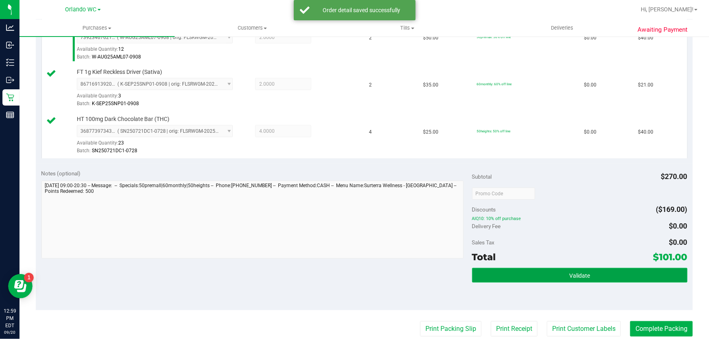
click at [629, 268] on button "Validate" at bounding box center [579, 275] width 215 height 15
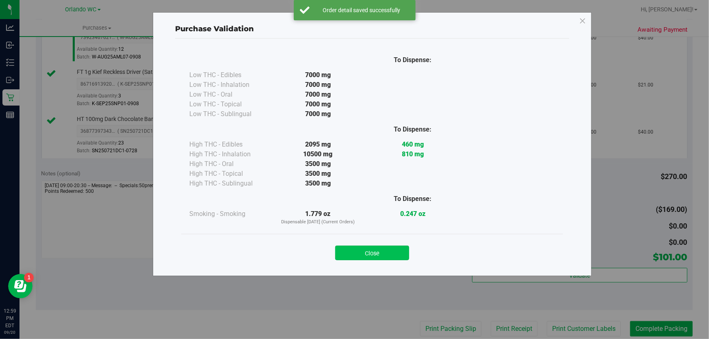
click at [386, 260] on button "Close" at bounding box center [372, 253] width 74 height 15
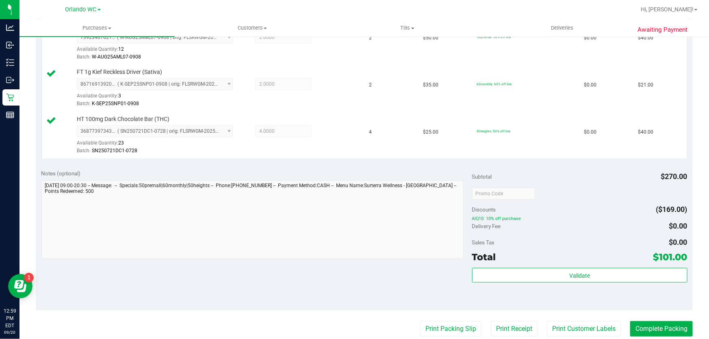
click at [456, 313] on purchase-details "Back Edit Purchase Cancel Purchase View Profile # 11979871 BioTrack ID: - Submi…" at bounding box center [364, 150] width 657 height 698
click at [451, 321] on button "Print Packing Slip" at bounding box center [450, 328] width 61 height 15
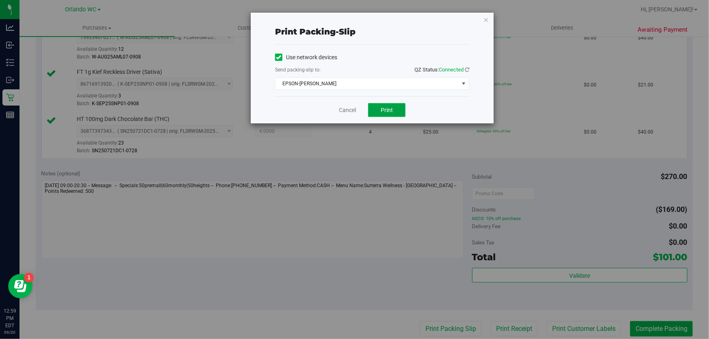
click at [394, 105] on button "Print" at bounding box center [386, 110] width 37 height 14
click at [345, 121] on div "Cancel Print" at bounding box center [372, 109] width 194 height 27
click at [341, 111] on link "Cancel" at bounding box center [347, 110] width 17 height 9
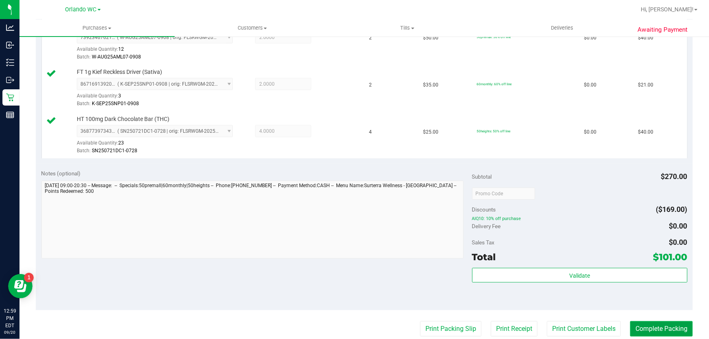
click at [670, 323] on button "Complete Packing" at bounding box center [661, 328] width 63 height 15
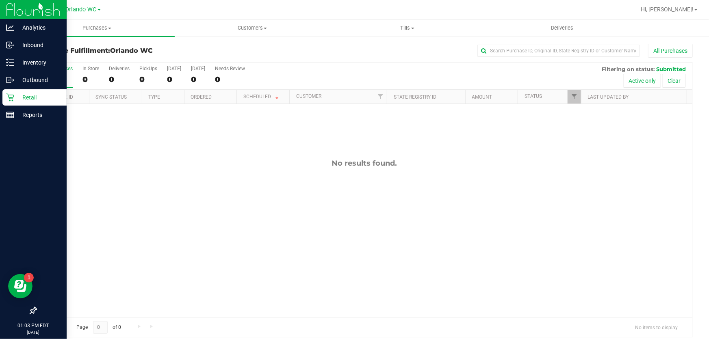
click at [4, 95] on div "Retail" at bounding box center [34, 97] width 64 height 16
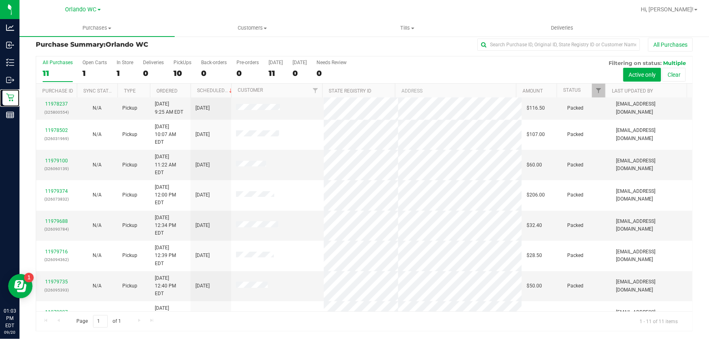
scroll to position [32, 0]
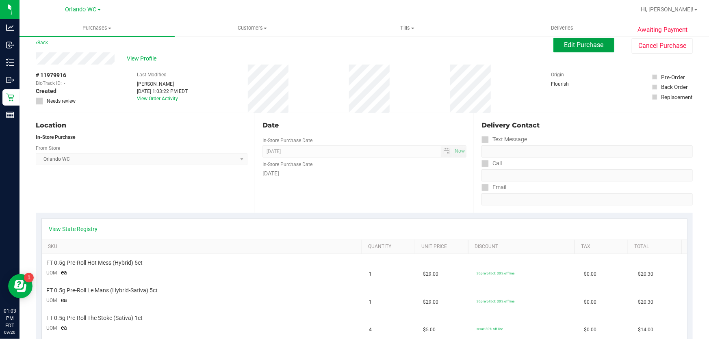
click at [569, 49] on button "Edit Purchase" at bounding box center [583, 45] width 61 height 15
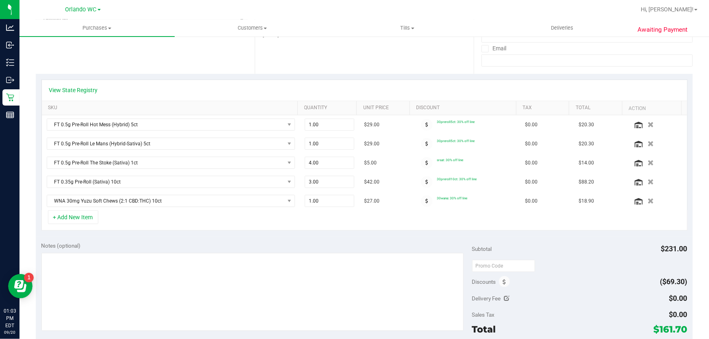
scroll to position [154, 0]
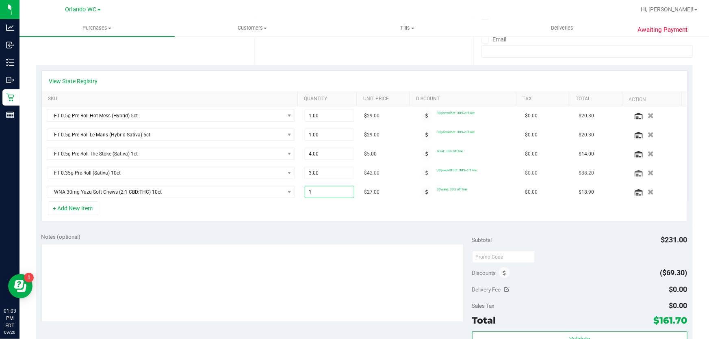
drag, startPoint x: 346, startPoint y: 195, endPoint x: 222, endPoint y: 179, distance: 125.3
click at [216, 179] on tbody "FT 0.5g Pre-Roll Hot Mess (Hybrid) 5ct 1.00 1 $29.00 30preroll5ct: 30% off line…" at bounding box center [364, 153] width 645 height 95
type input "3"
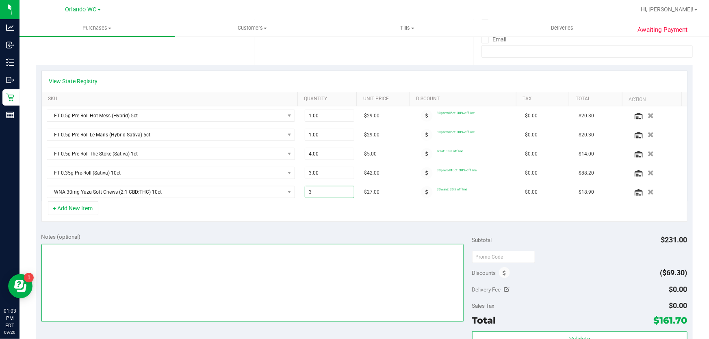
type input "3.00"
click at [394, 249] on textarea at bounding box center [252, 283] width 422 height 78
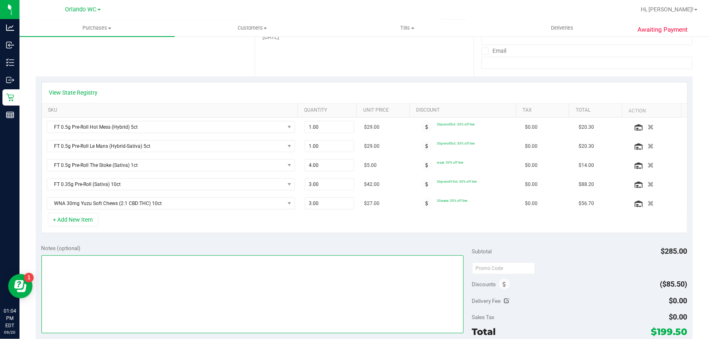
scroll to position [80, 0]
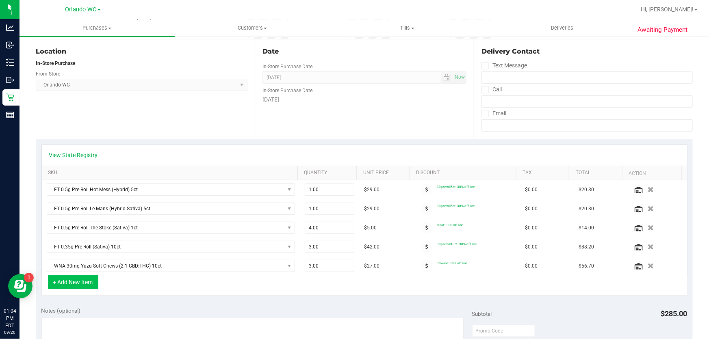
click at [87, 283] on button "+ Add New Item" at bounding box center [73, 282] width 50 height 14
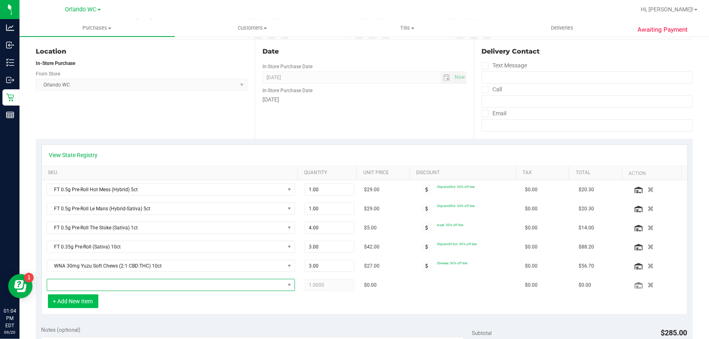
click at [141, 281] on span "NO DATA FOUND" at bounding box center [165, 284] width 237 height 11
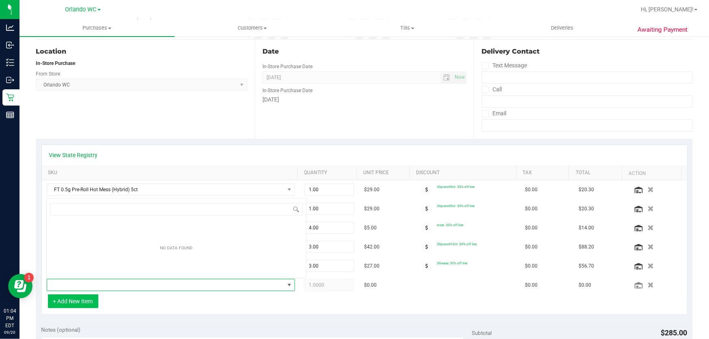
scroll to position [12, 241]
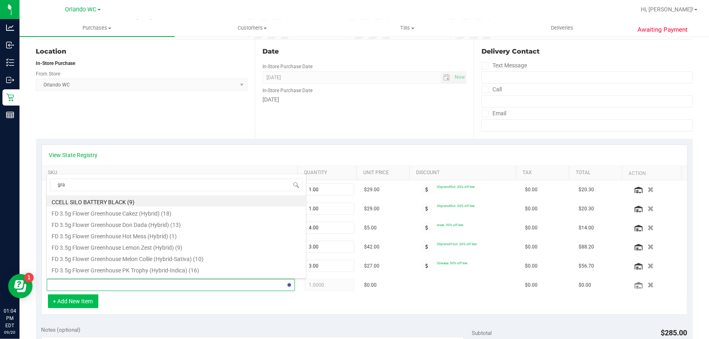
type input "grav"
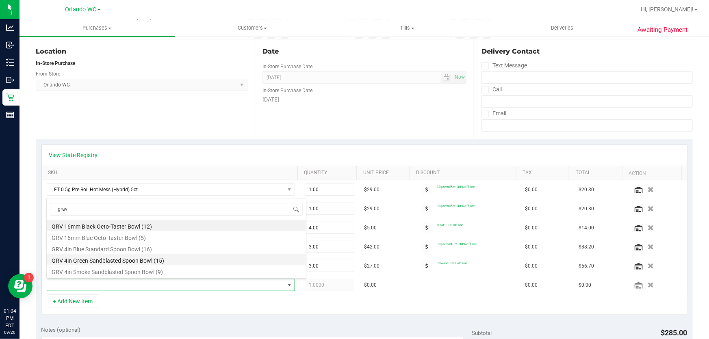
click at [154, 257] on li "GRV 4in Green Sandblasted Spoon Bowl (15)" at bounding box center [176, 259] width 259 height 11
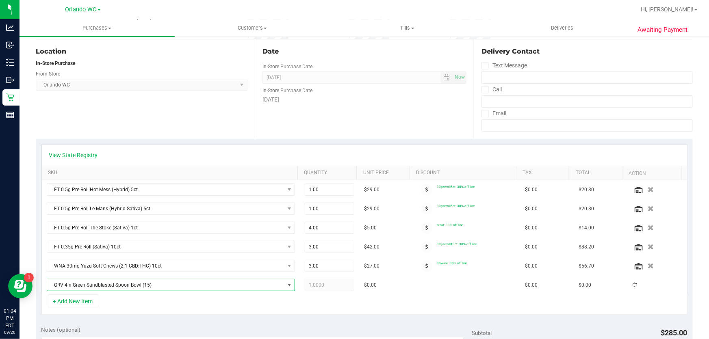
click at [259, 298] on div "+ Add New Item" at bounding box center [364, 304] width 646 height 20
click at [417, 283] on div at bounding box center [427, 285] width 20 height 12
click at [421, 283] on span at bounding box center [427, 285] width 12 height 12
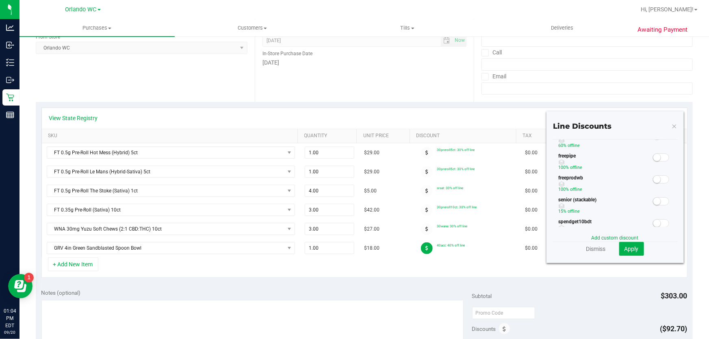
scroll to position [57, 0]
click at [656, 174] on span at bounding box center [661, 176] width 16 height 8
click at [625, 250] on span "Apply" at bounding box center [631, 249] width 14 height 6
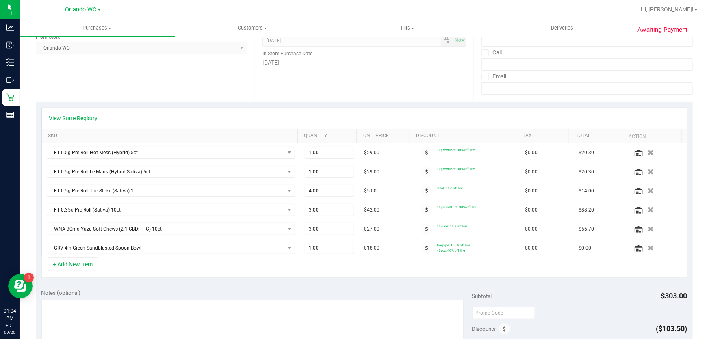
scroll to position [0, 0]
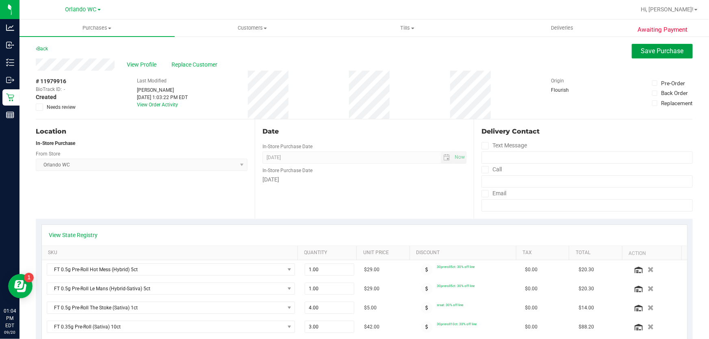
click at [671, 53] on span "Save Purchase" at bounding box center [662, 51] width 43 height 8
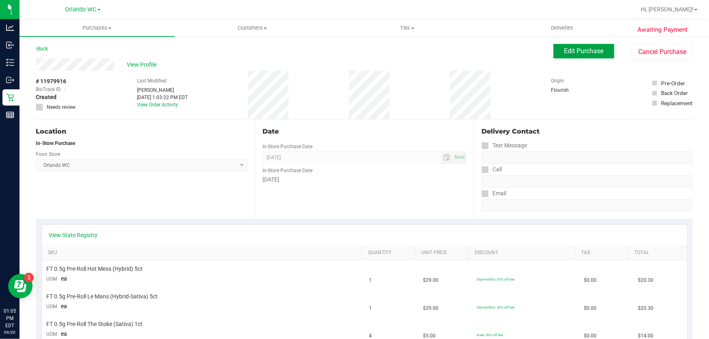
click at [593, 52] on span "Edit Purchase" at bounding box center [583, 51] width 39 height 8
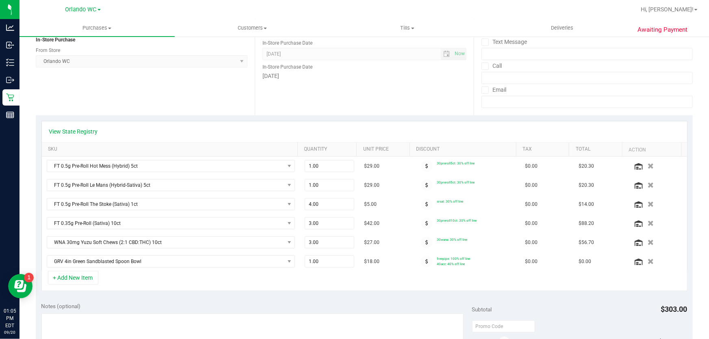
scroll to position [110, 0]
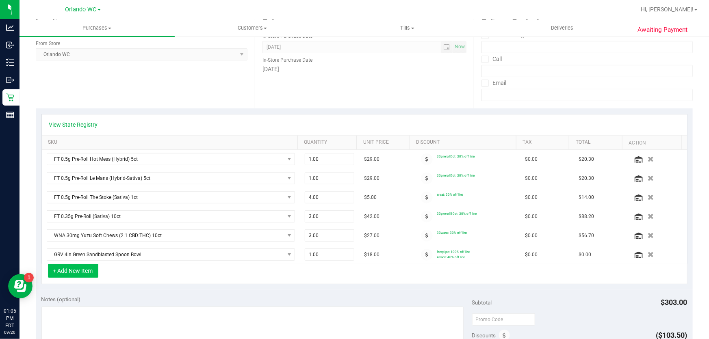
click at [78, 267] on button "+ Add New Item" at bounding box center [73, 271] width 50 height 14
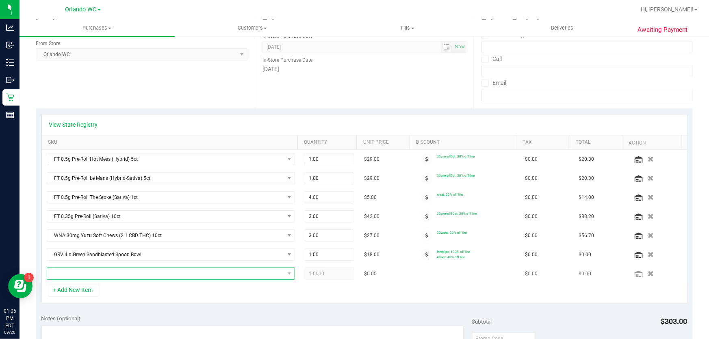
click at [119, 270] on span "NO DATA FOUND" at bounding box center [165, 273] width 237 height 11
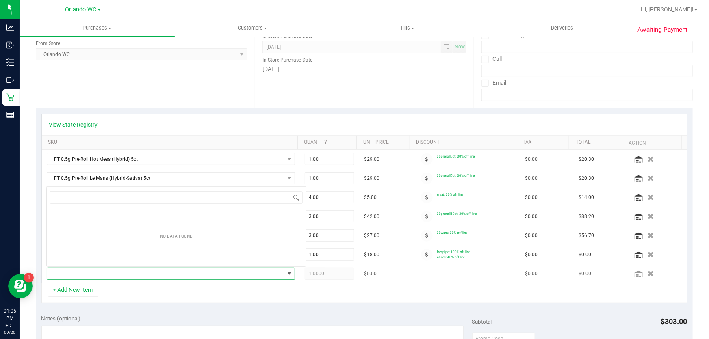
scroll to position [12, 241]
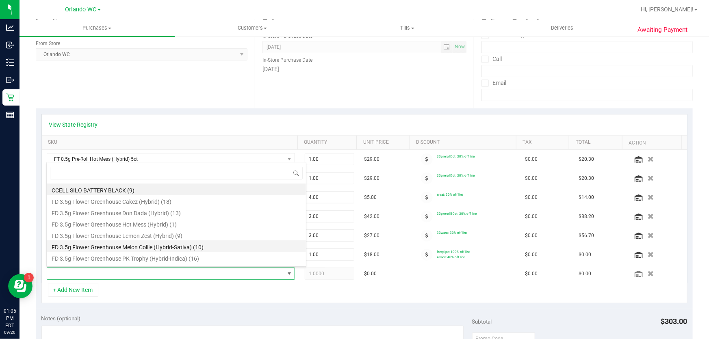
click at [185, 244] on li "FD 3.5g Flower Greenhouse Melon Collie (Hybrid-Sativa) (10)" at bounding box center [176, 245] width 259 height 11
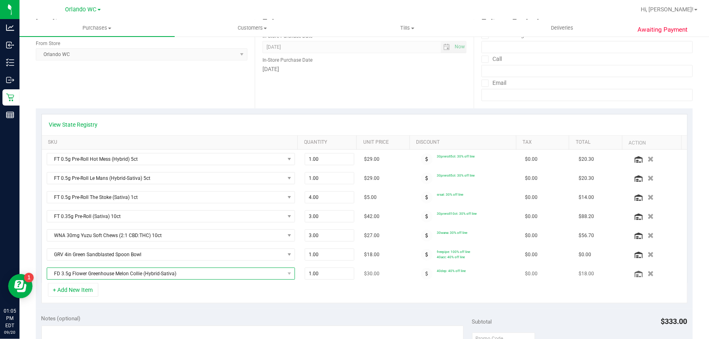
click at [189, 271] on span "FD 3.5g Flower Greenhouse Melon Collie (Hybrid-Sativa)" at bounding box center [165, 273] width 237 height 11
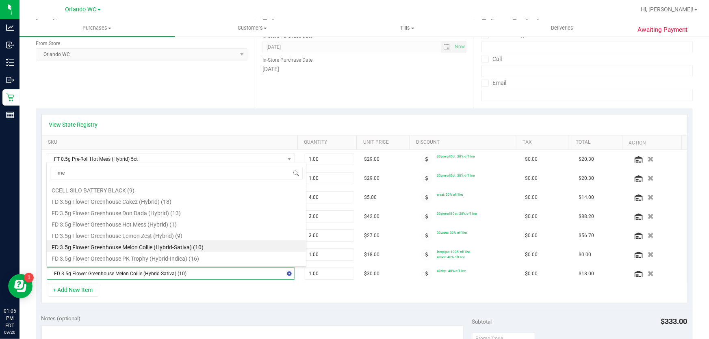
type input "mec"
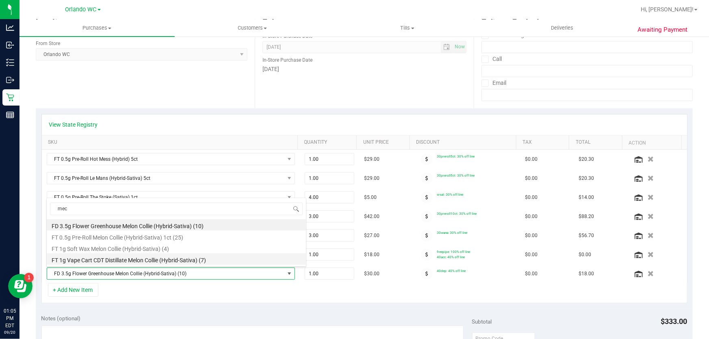
click at [140, 259] on li "FT 1g Vape Cart CDT Distillate Melon Collie (Hybrid-Sativa) (7)" at bounding box center [176, 258] width 259 height 11
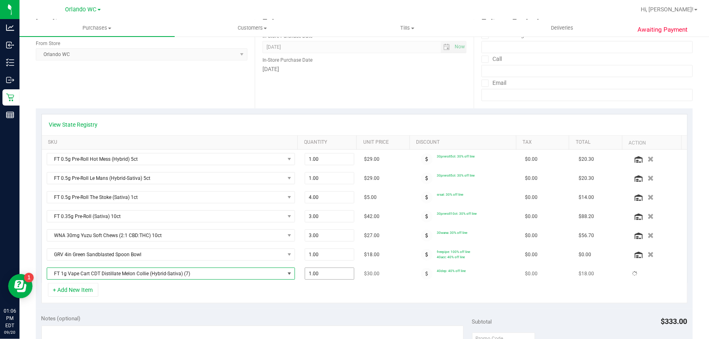
click at [317, 274] on span "1.00 1" at bounding box center [330, 274] width 50 height 12
type input "13"
type input "13.00"
click at [322, 296] on div "+ Add New Item" at bounding box center [364, 293] width 646 height 20
drag, startPoint x: 335, startPoint y: 271, endPoint x: 257, endPoint y: 264, distance: 77.9
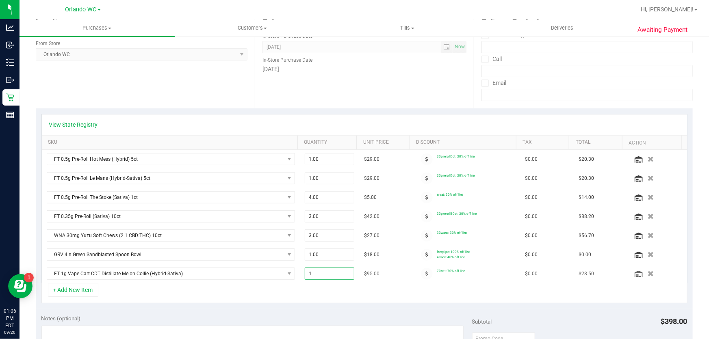
click at [259, 264] on tr "FT 1g Vape Cart CDT Distillate Melon Collie (Hybrid-Sativa) 1.00 1 $95.00 70cdt…" at bounding box center [364, 273] width 645 height 19
click at [270, 285] on div "+ Add New Item" at bounding box center [364, 293] width 646 height 20
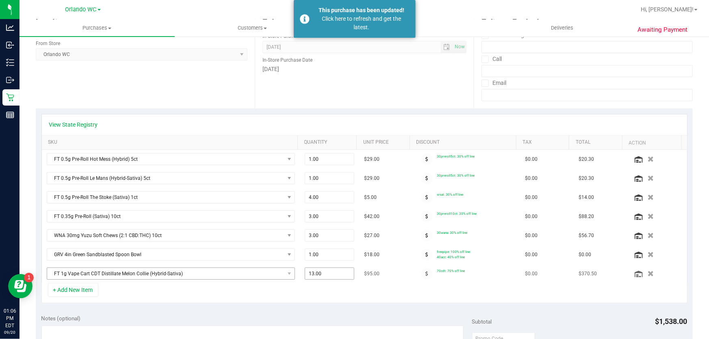
drag, startPoint x: 326, startPoint y: 275, endPoint x: 219, endPoint y: 271, distance: 106.9
click at [238, 271] on tr "FT 1g Vape Cart CDT Distillate Melon Collie (Hybrid-Sativa) 13.00 13 $95.00 70c…" at bounding box center [364, 273] width 645 height 19
type input "3"
type input "3.00"
click at [318, 296] on div "+ Add New Item" at bounding box center [364, 293] width 646 height 20
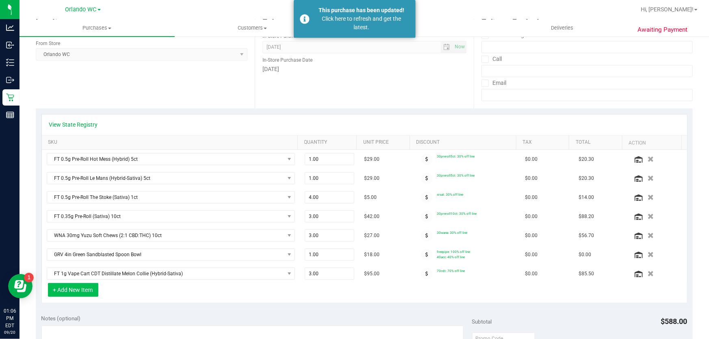
click at [88, 290] on button "+ Add New Item" at bounding box center [73, 290] width 50 height 14
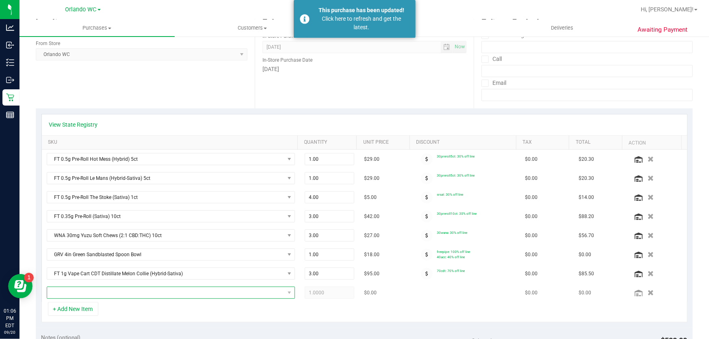
click at [147, 290] on span "NO DATA FOUND" at bounding box center [165, 292] width 237 height 11
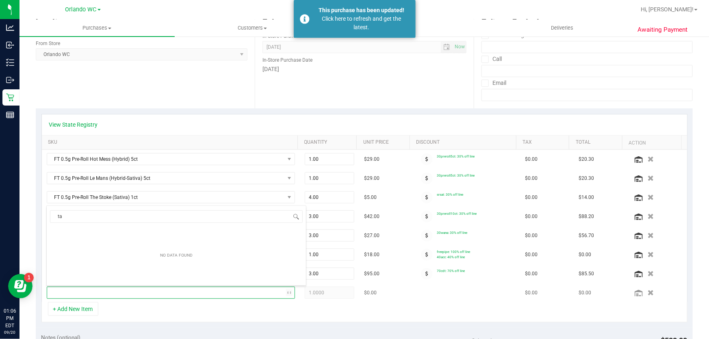
type input "tau"
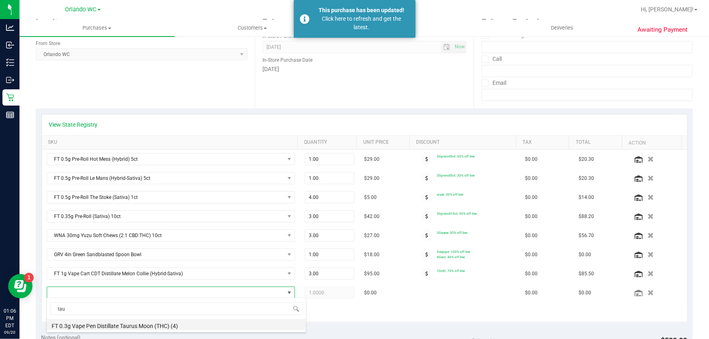
click at [122, 324] on li "FT 0.3g Vape Pen Distillate Taurus Moon (THC) (4)" at bounding box center [176, 324] width 259 height 11
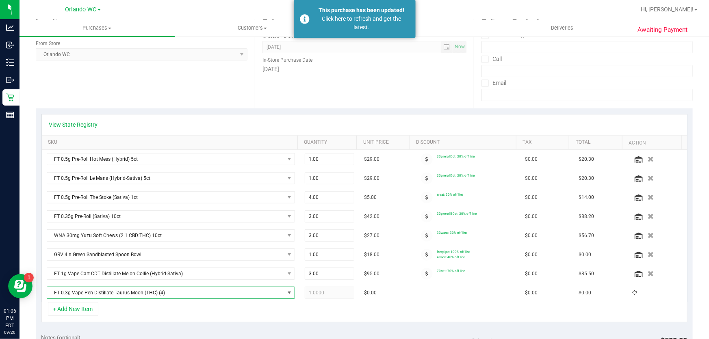
click at [127, 316] on div "+ Add New Item" at bounding box center [364, 312] width 646 height 20
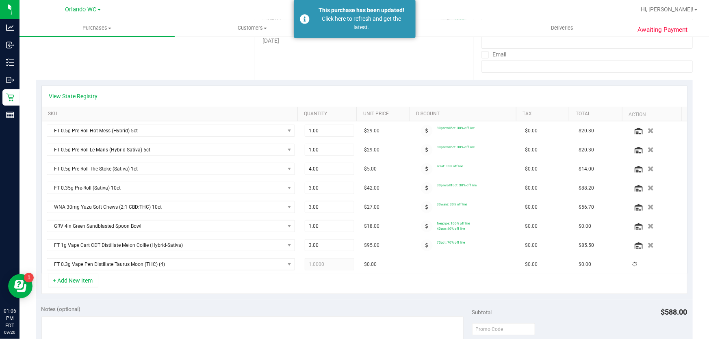
scroll to position [147, 0]
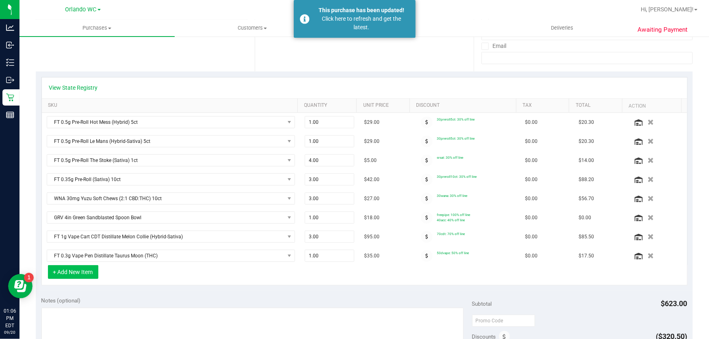
click at [71, 277] on button "+ Add New Item" at bounding box center [73, 272] width 50 height 14
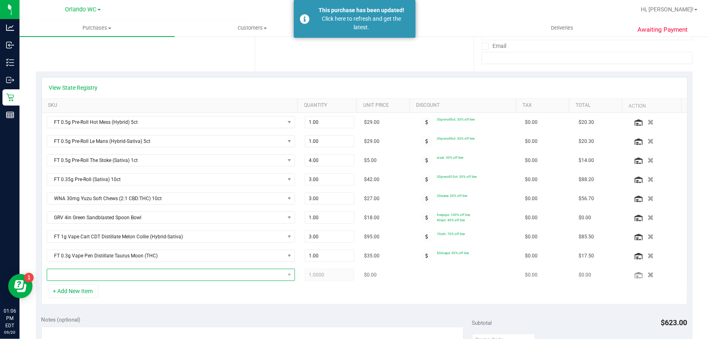
click at [99, 275] on span "NO DATA FOUND" at bounding box center [165, 274] width 237 height 11
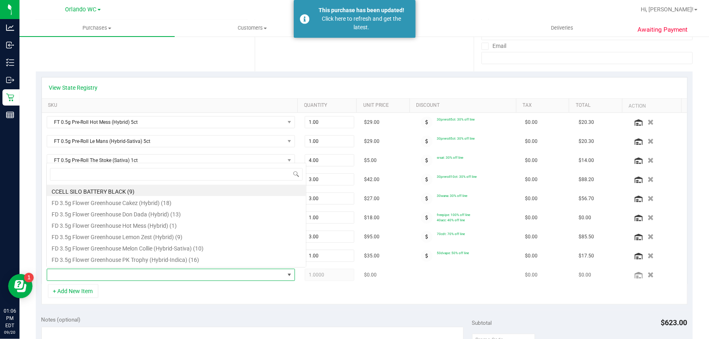
scroll to position [12, 241]
type input "[DEMOGRAPHIC_DATA]"
click at [155, 190] on li "SW 0.3g Vape Pen Distillate Zen (1:4 CBD:THC) (20)" at bounding box center [176, 191] width 259 height 11
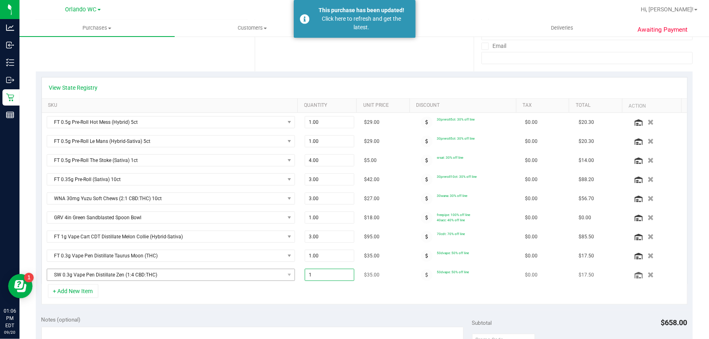
drag, startPoint x: 330, startPoint y: 279, endPoint x: 256, endPoint y: 272, distance: 74.6
click at [256, 269] on tr "SW 0.3g Vape Pen Distillate Zen (1:4 CBD:THC) 1.00 1 $35.00 50dvape: 50% off li…" at bounding box center [364, 275] width 645 height 19
type input "2"
type input "2.00"
click at [281, 307] on div "View State Registry SKU Quantity Unit Price Discount Tax Total Action FT 0.5g P…" at bounding box center [364, 190] width 657 height 239
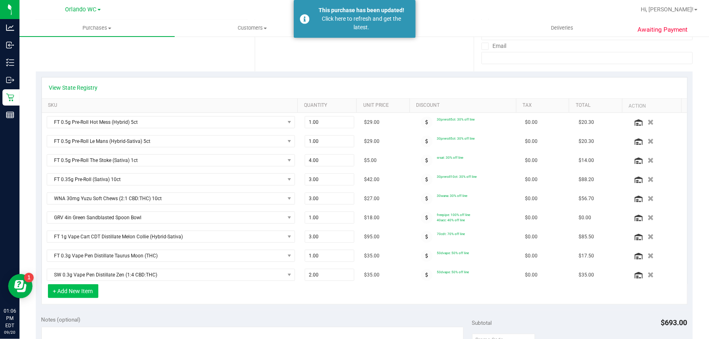
click at [76, 289] on button "+ Add New Item" at bounding box center [73, 291] width 50 height 14
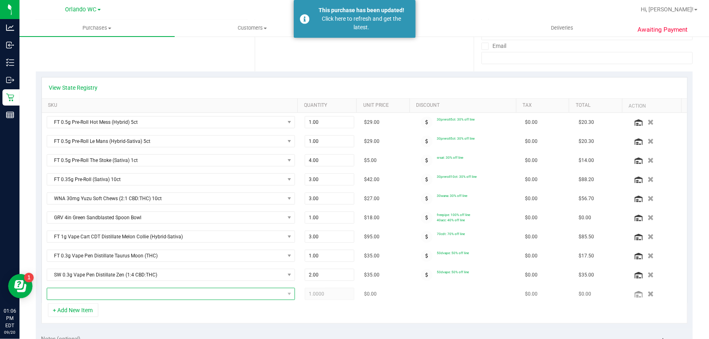
click at [146, 292] on span "NO DATA FOUND" at bounding box center [165, 293] width 237 height 11
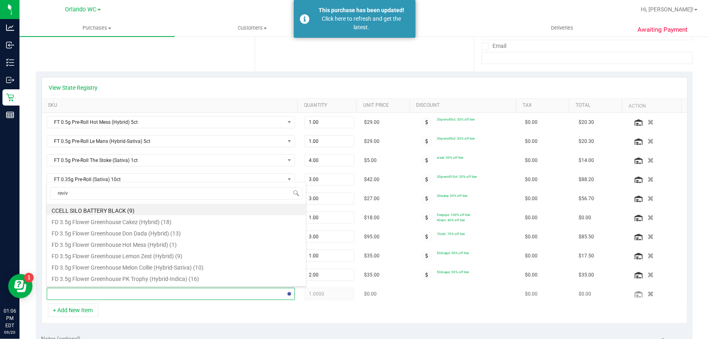
type input "revive"
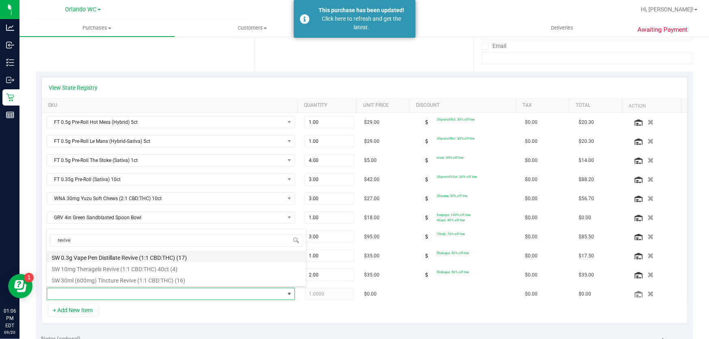
click at [158, 255] on li "SW 0.3g Vape Pen Distillate Revive (1:1 CBD:THC) (17)" at bounding box center [176, 256] width 259 height 11
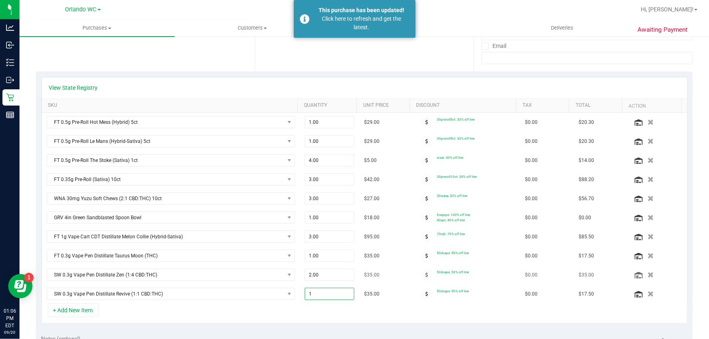
drag, startPoint x: 316, startPoint y: 291, endPoint x: 236, endPoint y: 280, distance: 80.7
click at [236, 280] on tbody "FT 0.5g Pre-Roll Hot Mess (Hybrid) 5ct 1.00 1 $29.00 30preroll5ct: 30% off line…" at bounding box center [364, 208] width 645 height 190
type input "2"
type input "2.00"
click at [349, 305] on div "+ Add New Item" at bounding box center [364, 313] width 646 height 20
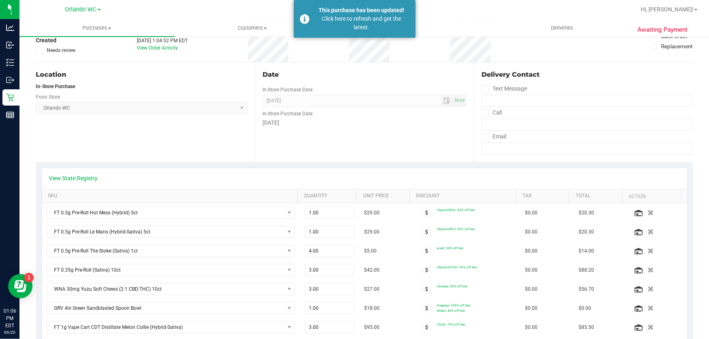
scroll to position [0, 0]
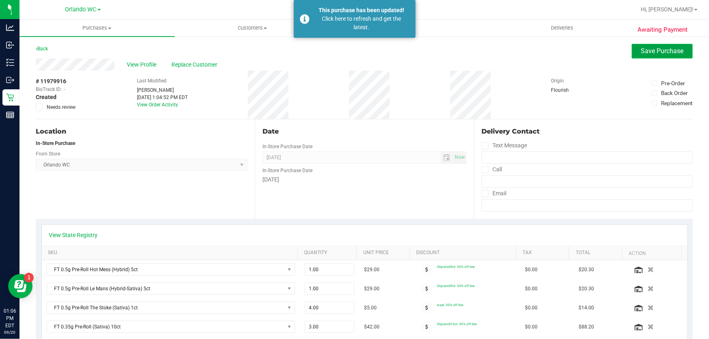
click at [644, 52] on span "Save Purchase" at bounding box center [662, 51] width 43 height 8
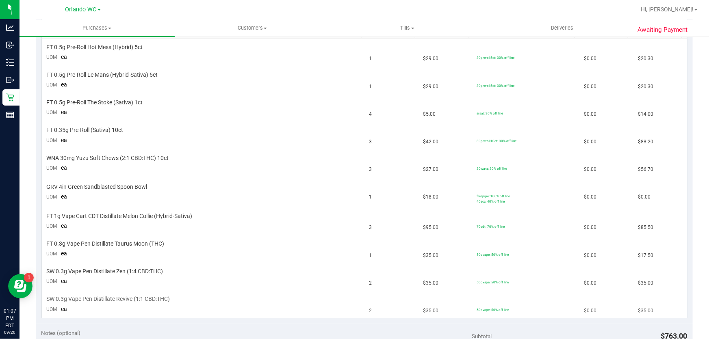
scroll to position [221, 0]
click at [364, 148] on td "3" at bounding box center [391, 136] width 54 height 28
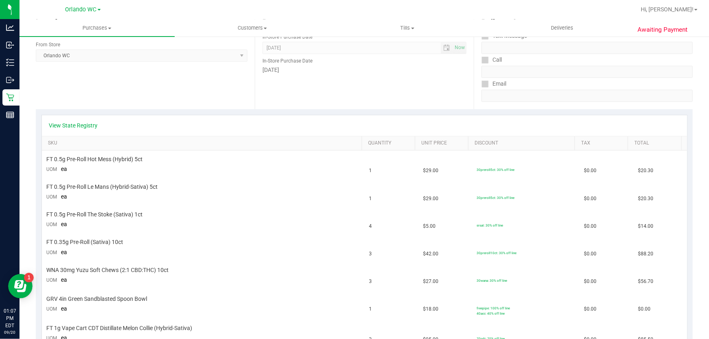
scroll to position [225, 0]
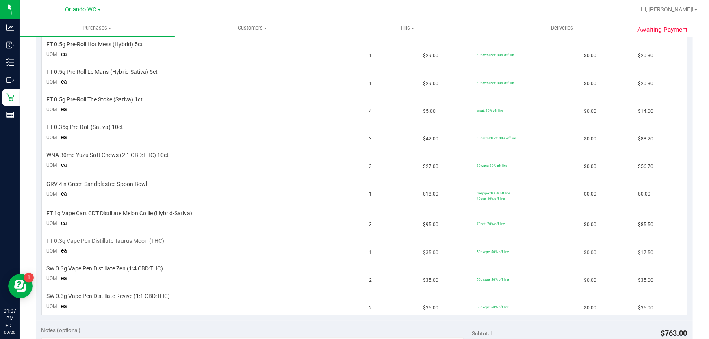
click at [329, 237] on tbody "FT 0.5g Pre-Roll Hot Mess (Hybrid) 5ct UOM ea 1 $29.00 30preroll5ct: 30% off li…" at bounding box center [364, 175] width 645 height 279
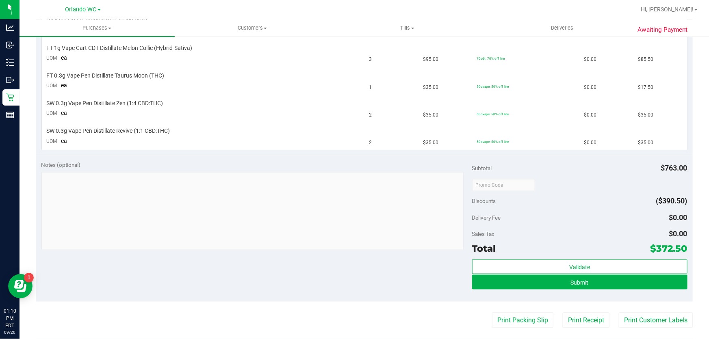
scroll to position [557, 0]
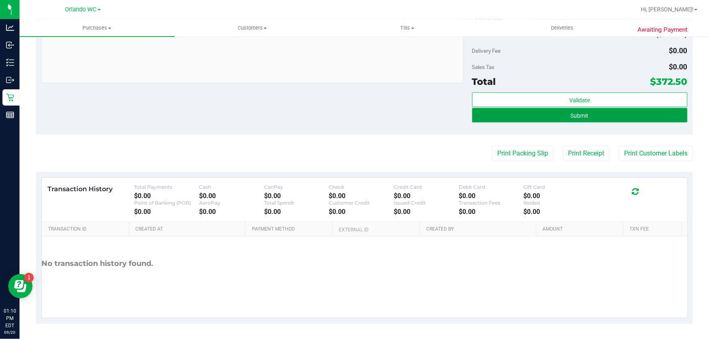
click at [626, 117] on button "Submit" at bounding box center [579, 115] width 215 height 15
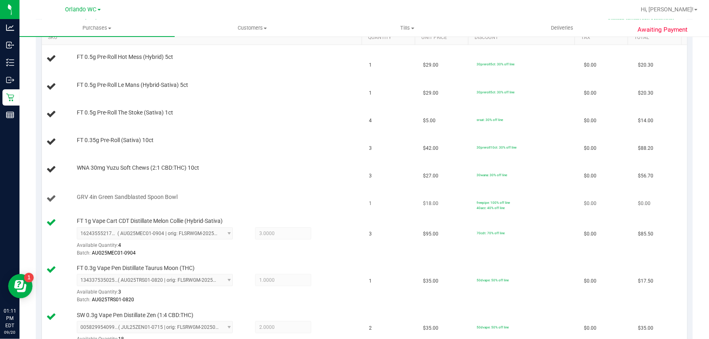
scroll to position [192, 0]
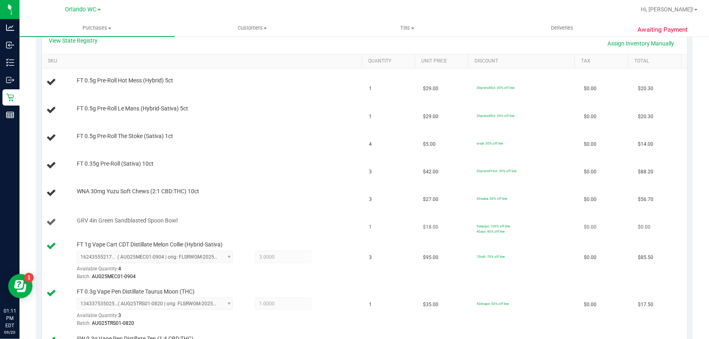
click at [282, 214] on td "GRV 4in Green Sandblasted Spoon Bowl" at bounding box center [203, 222] width 322 height 30
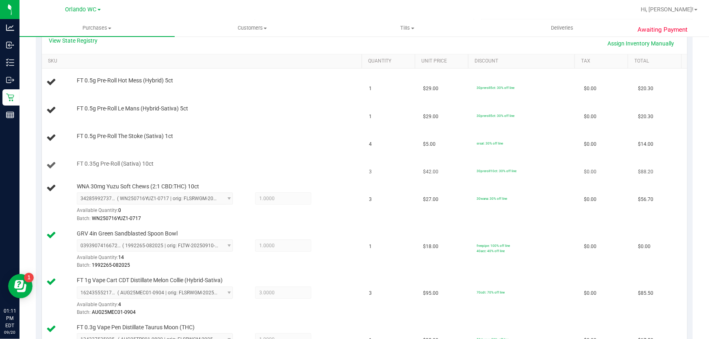
click at [269, 162] on div "FT 0.35g Pre-Roll (Sativa) 10ct" at bounding box center [216, 164] width 286 height 8
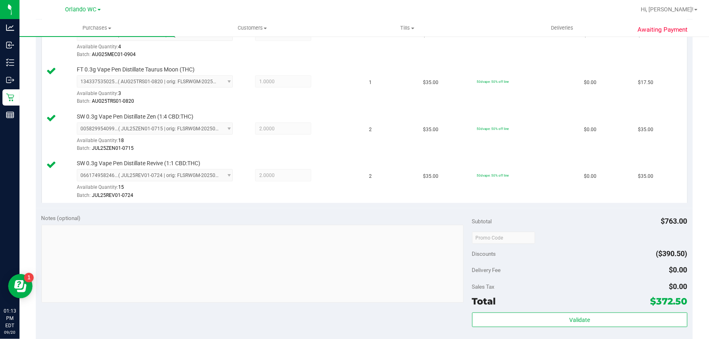
scroll to position [638, 0]
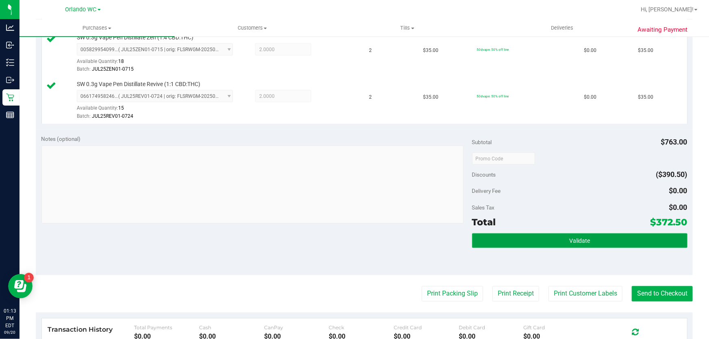
click at [632, 245] on button "Validate" at bounding box center [579, 241] width 215 height 15
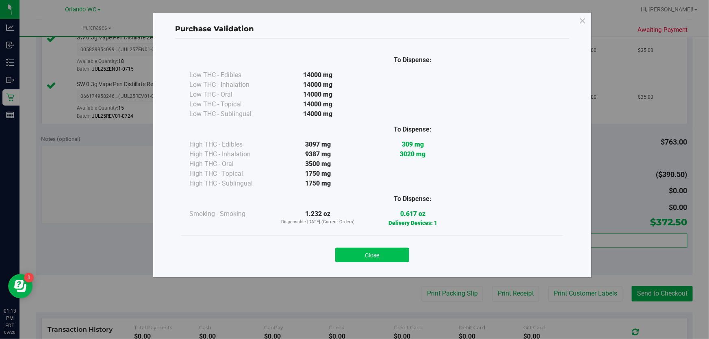
click at [385, 255] on button "Close" at bounding box center [372, 255] width 74 height 15
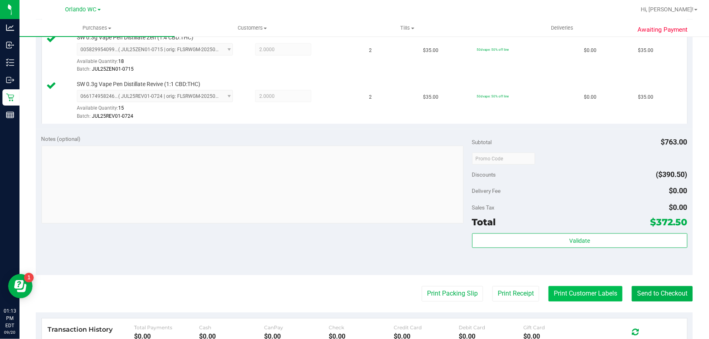
click at [599, 292] on button "Print Customer Labels" at bounding box center [585, 293] width 74 height 15
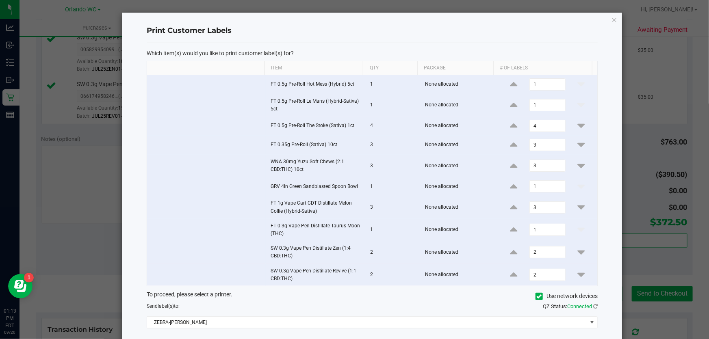
scroll to position [41, 0]
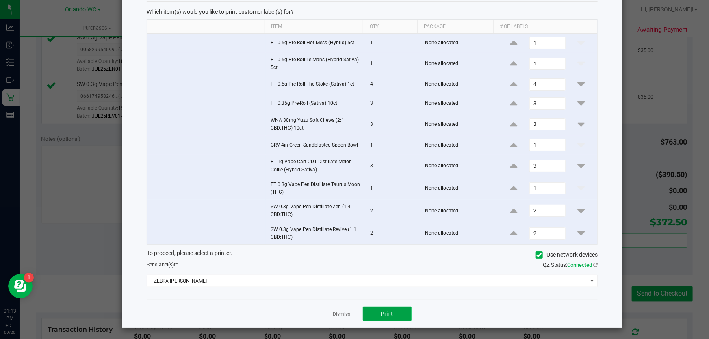
click at [395, 314] on button "Print" at bounding box center [387, 314] width 49 height 15
click at [334, 311] on link "Dismiss" at bounding box center [341, 314] width 17 height 7
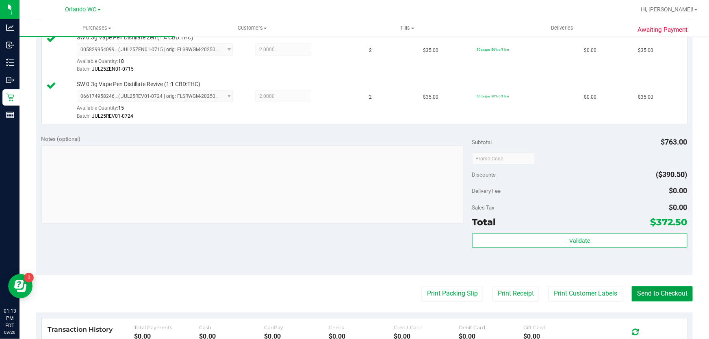
click at [664, 292] on button "Send to Checkout" at bounding box center [662, 293] width 61 height 15
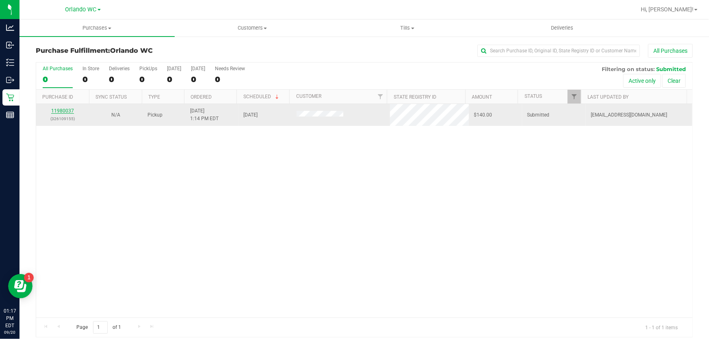
click at [68, 110] on link "11980037" at bounding box center [62, 111] width 23 height 6
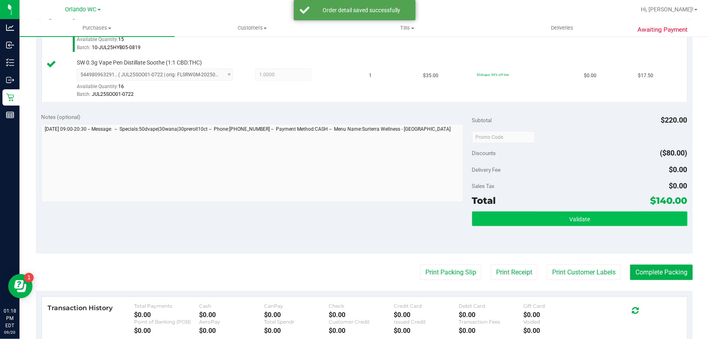
scroll to position [406, 0]
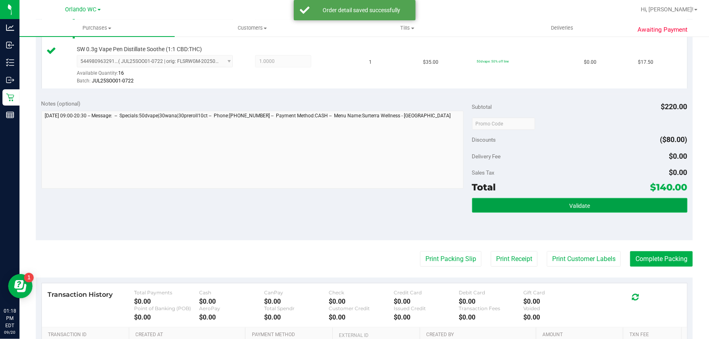
click at [590, 206] on button "Validate" at bounding box center [579, 205] width 215 height 15
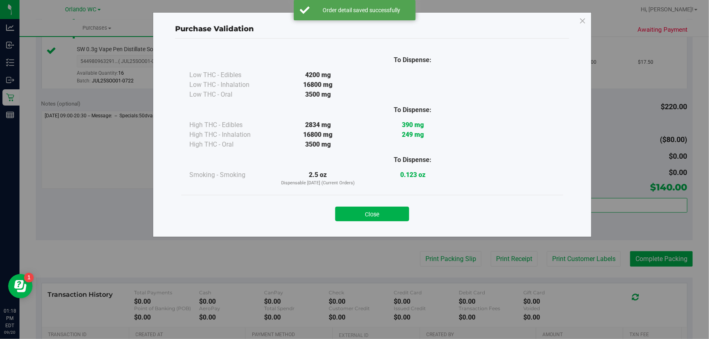
click at [391, 212] on button "Close" at bounding box center [372, 214] width 74 height 15
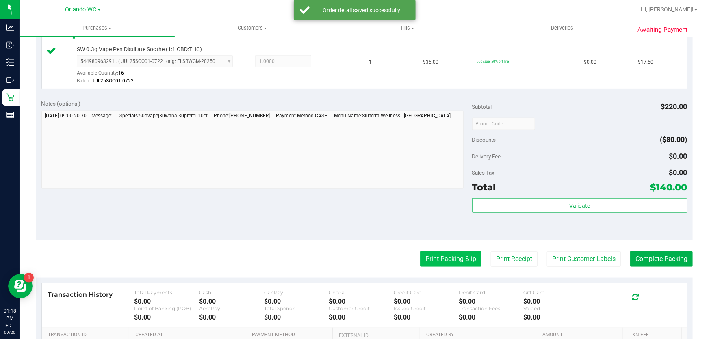
click at [456, 257] on button "Print Packing Slip" at bounding box center [450, 258] width 61 height 15
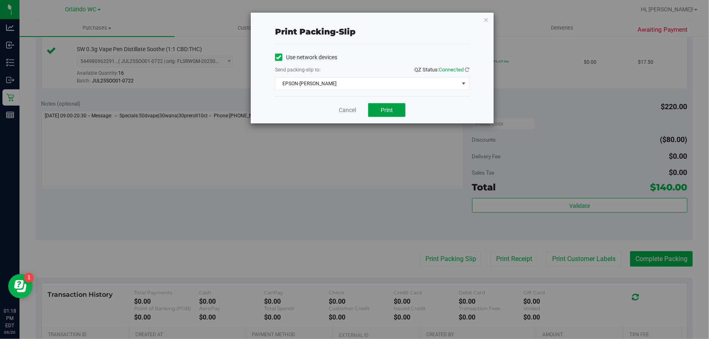
click at [393, 104] on button "Print" at bounding box center [386, 110] width 37 height 14
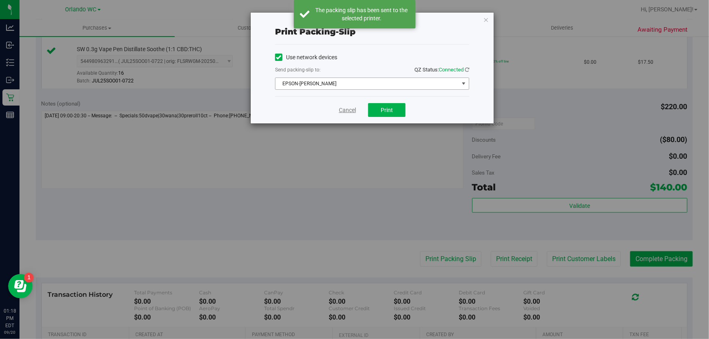
click at [342, 109] on link "Cancel" at bounding box center [347, 110] width 17 height 9
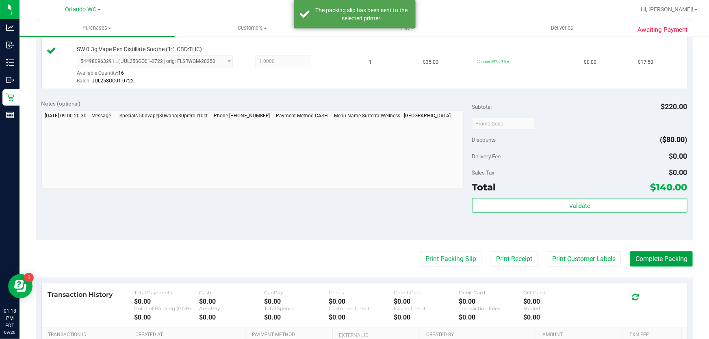
click at [645, 265] on button "Complete Packing" at bounding box center [661, 258] width 63 height 15
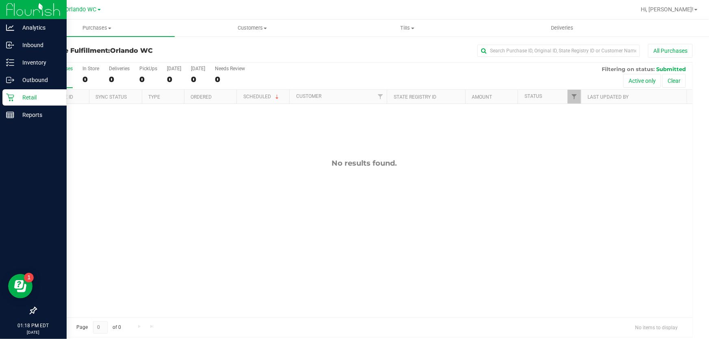
click at [8, 95] on icon at bounding box center [10, 97] width 8 height 8
